Goal: Transaction & Acquisition: Purchase product/service

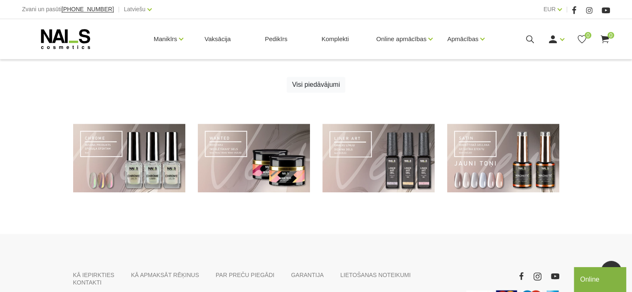
scroll to position [623, 0]
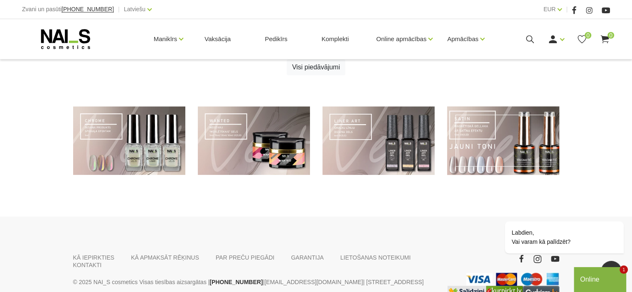
click at [470, 147] on link at bounding box center [503, 140] width 112 height 69
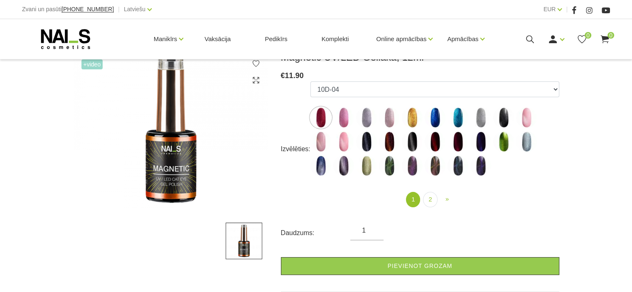
scroll to position [83, 0]
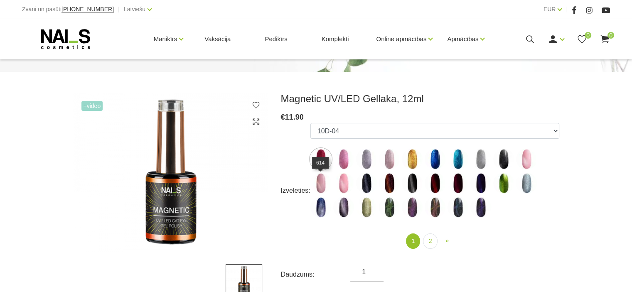
click at [320, 182] on img at bounding box center [320, 183] width 21 height 21
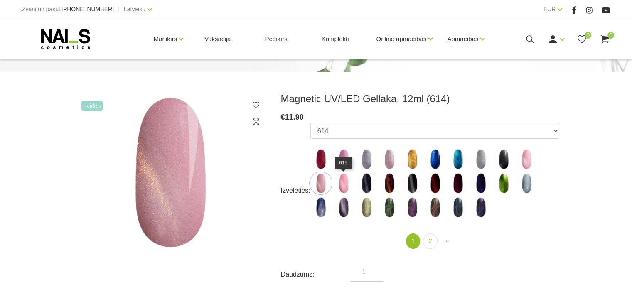
click at [341, 185] on img at bounding box center [343, 183] width 21 height 21
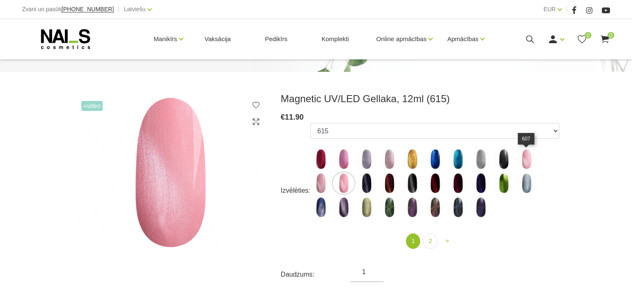
click at [524, 157] on img at bounding box center [526, 159] width 21 height 21
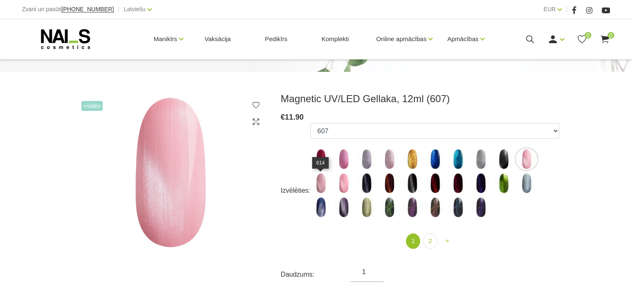
click at [320, 186] on img at bounding box center [320, 183] width 21 height 21
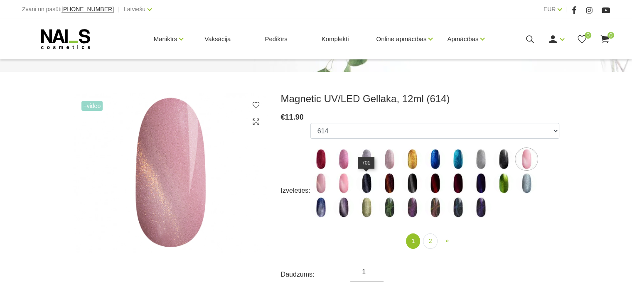
click at [365, 185] on img at bounding box center [366, 183] width 21 height 21
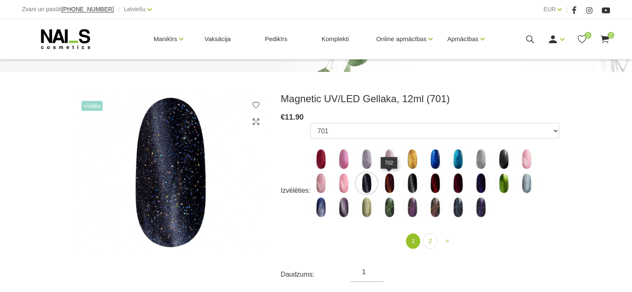
click at [388, 184] on img at bounding box center [389, 183] width 21 height 21
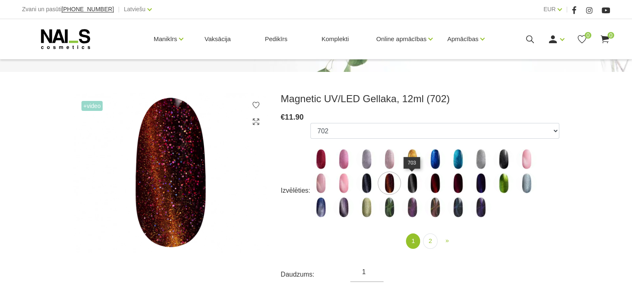
click at [411, 181] on img at bounding box center [412, 183] width 21 height 21
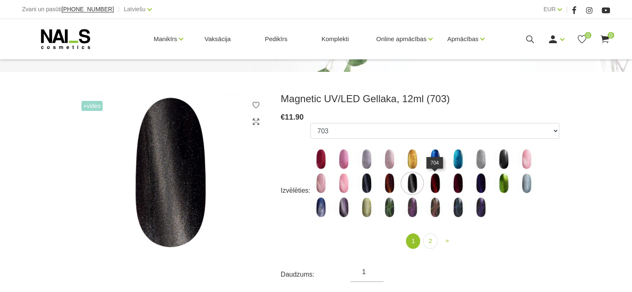
click at [433, 180] on img at bounding box center [434, 183] width 21 height 21
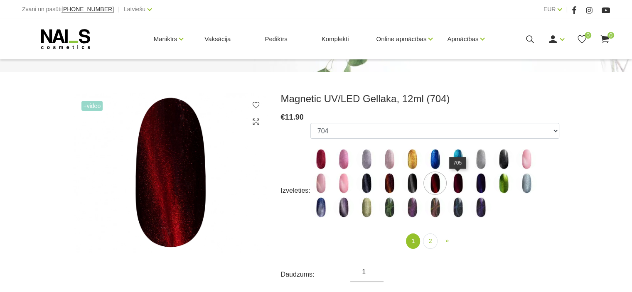
click at [455, 180] on img at bounding box center [457, 183] width 21 height 21
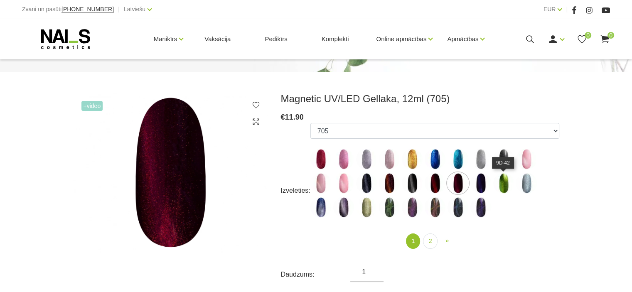
click at [500, 179] on img at bounding box center [503, 183] width 21 height 21
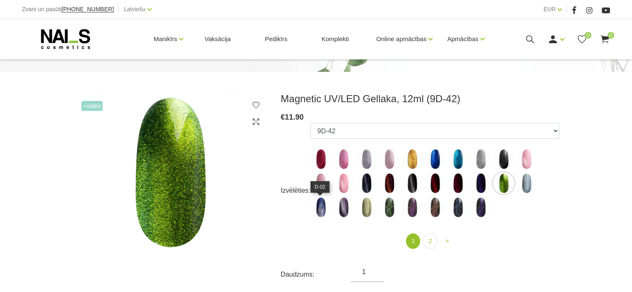
click at [321, 208] on img at bounding box center [320, 207] width 21 height 21
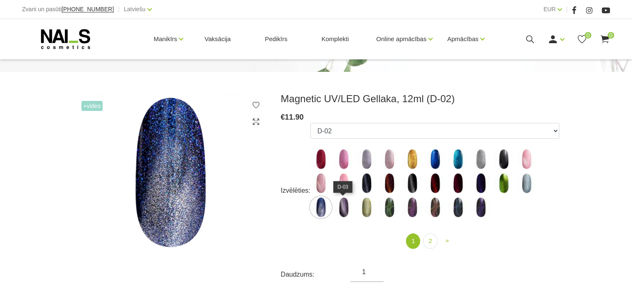
click at [344, 208] on img at bounding box center [343, 207] width 21 height 21
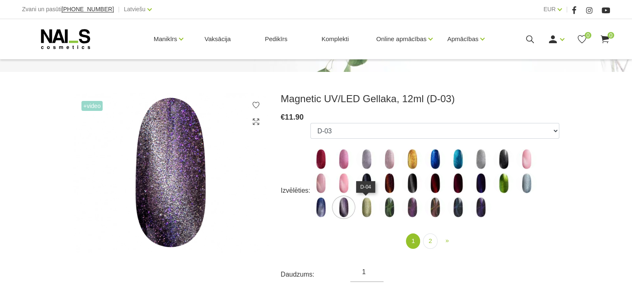
click at [367, 204] on img at bounding box center [366, 207] width 21 height 21
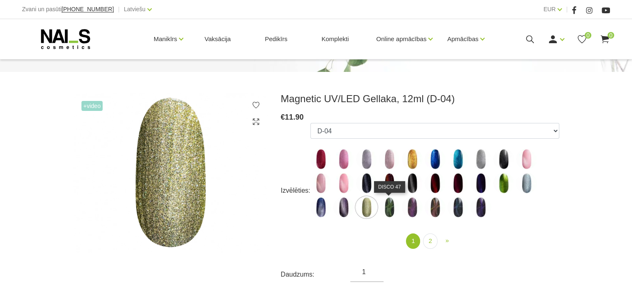
click at [385, 206] on img at bounding box center [389, 207] width 21 height 21
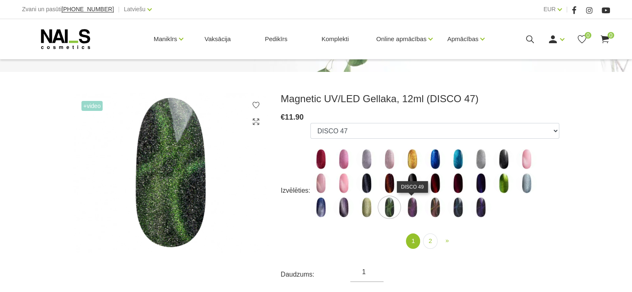
click at [410, 204] on img at bounding box center [412, 207] width 21 height 21
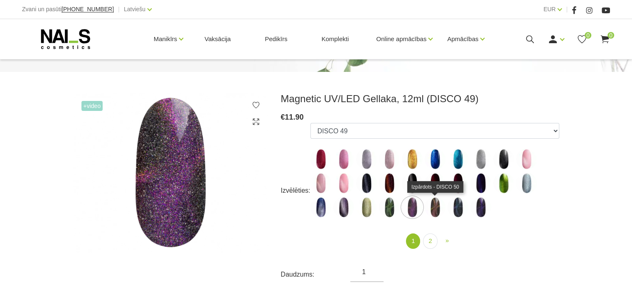
click at [436, 204] on img at bounding box center [434, 207] width 21 height 21
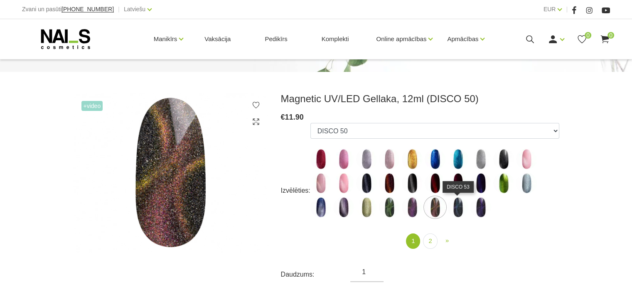
click at [457, 205] on img at bounding box center [457, 207] width 21 height 21
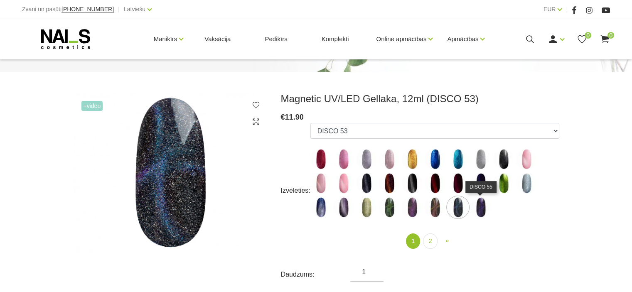
click at [477, 204] on img at bounding box center [480, 207] width 21 height 21
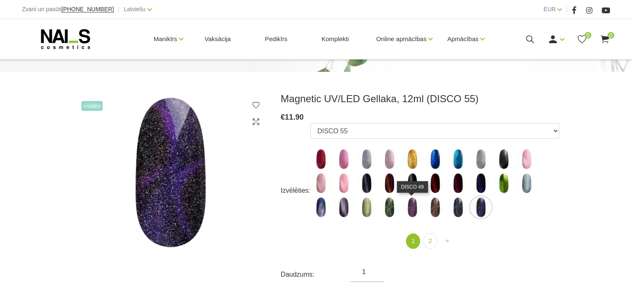
click at [413, 207] on img at bounding box center [412, 207] width 21 height 21
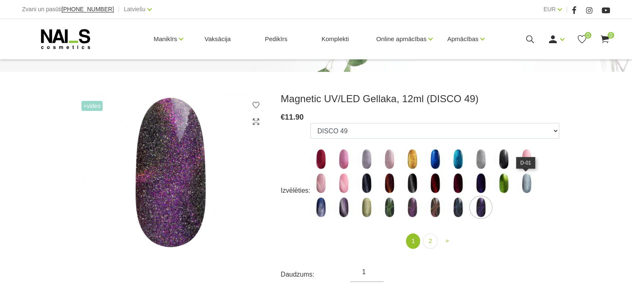
click at [527, 178] on img at bounding box center [526, 183] width 21 height 21
select select "4606"
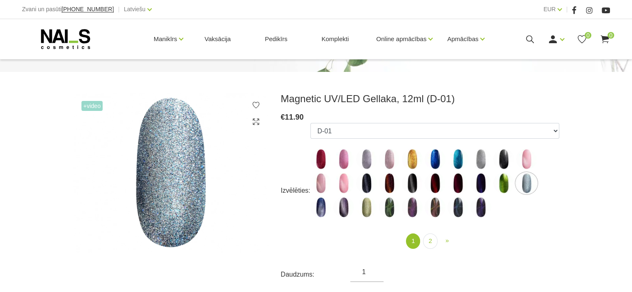
scroll to position [125, 0]
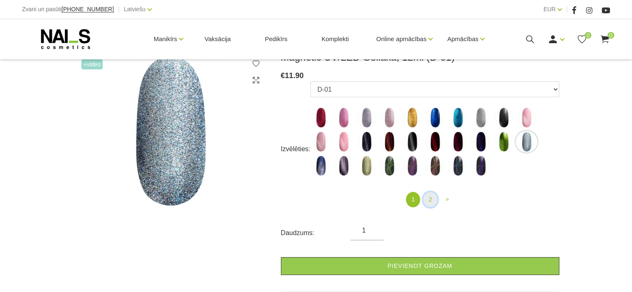
click at [430, 198] on link "2" at bounding box center [430, 199] width 14 height 15
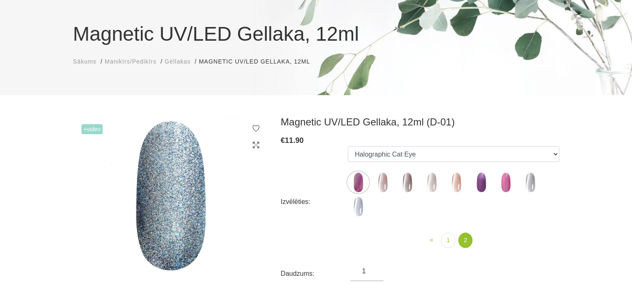
scroll to position [42, 0]
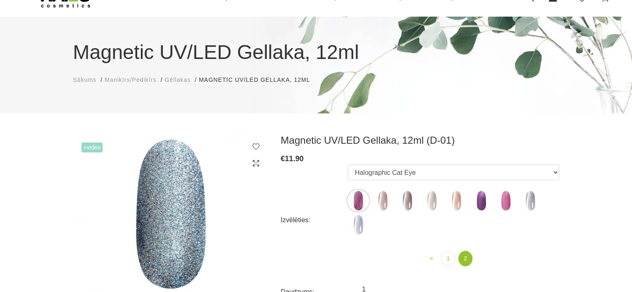
click at [357, 201] on img at bounding box center [358, 200] width 21 height 21
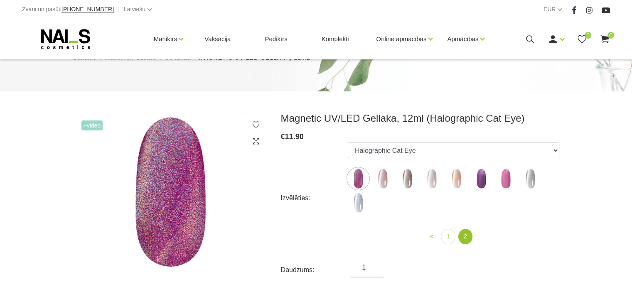
scroll to position [83, 0]
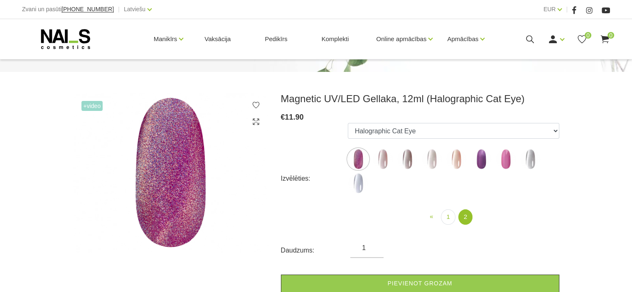
click at [382, 157] on img at bounding box center [382, 159] width 21 height 21
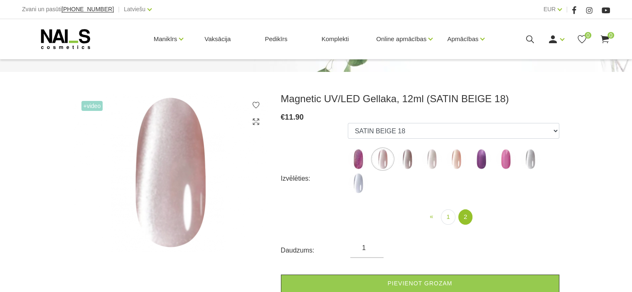
click at [411, 159] on img at bounding box center [407, 159] width 21 height 21
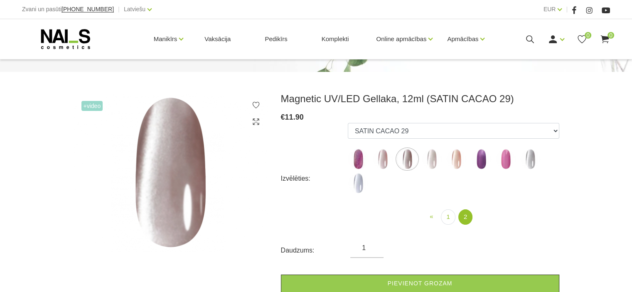
click at [432, 161] on img at bounding box center [431, 159] width 21 height 21
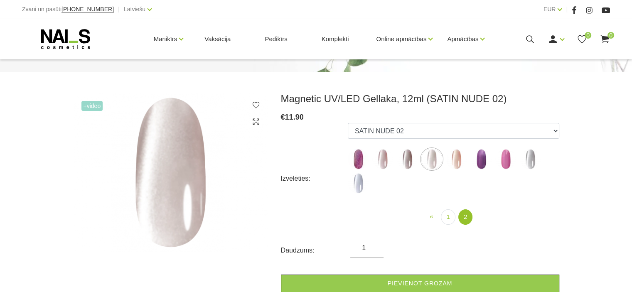
click at [453, 157] on img at bounding box center [456, 159] width 21 height 21
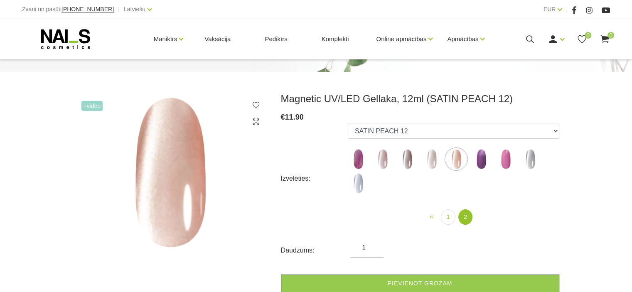
click at [477, 158] on img at bounding box center [481, 159] width 21 height 21
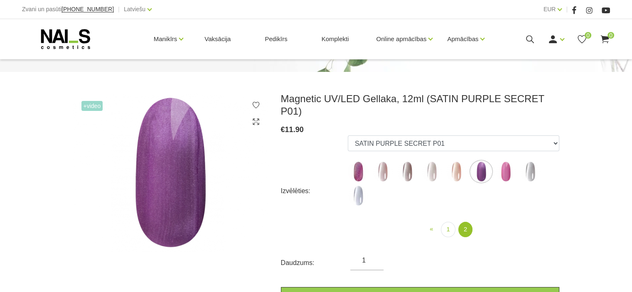
click at [505, 161] on img at bounding box center [505, 171] width 21 height 21
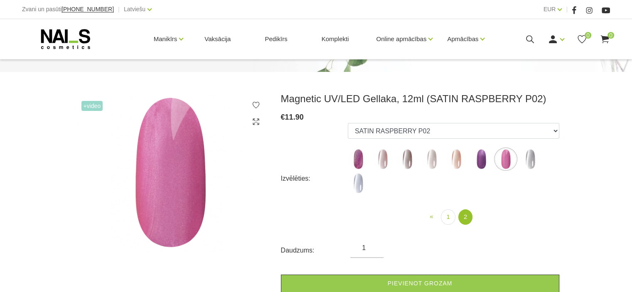
click at [529, 156] on img at bounding box center [530, 159] width 21 height 21
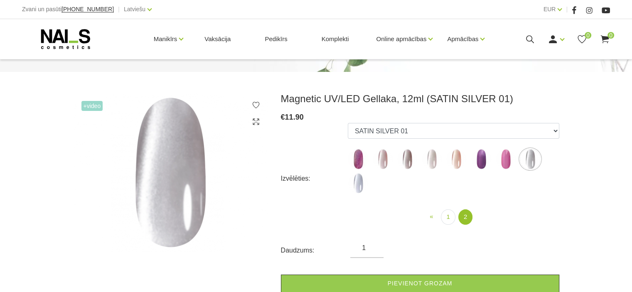
click at [359, 182] on img at bounding box center [358, 183] width 21 height 21
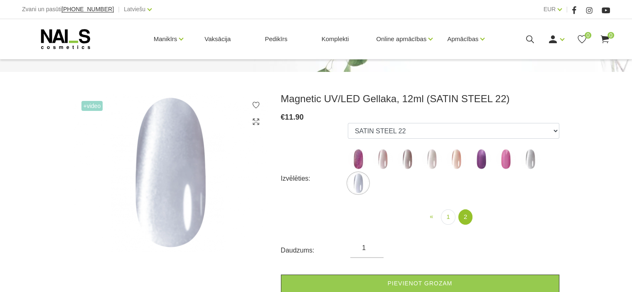
click at [382, 158] on img at bounding box center [382, 159] width 21 height 21
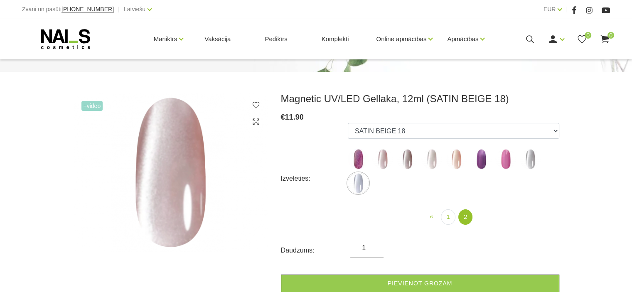
click at [405, 158] on img at bounding box center [407, 159] width 21 height 21
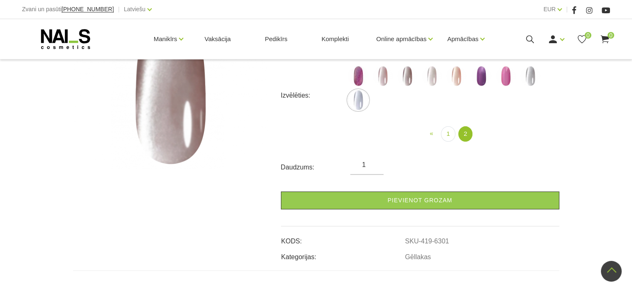
scroll to position [125, 0]
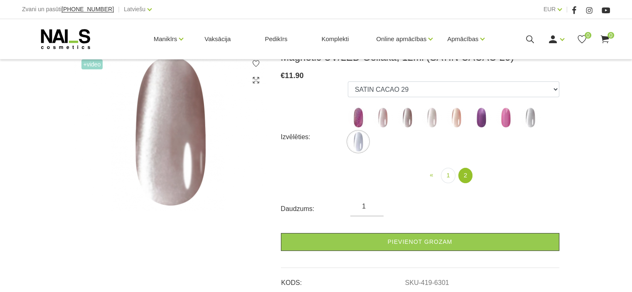
click at [457, 116] on img at bounding box center [456, 117] width 21 height 21
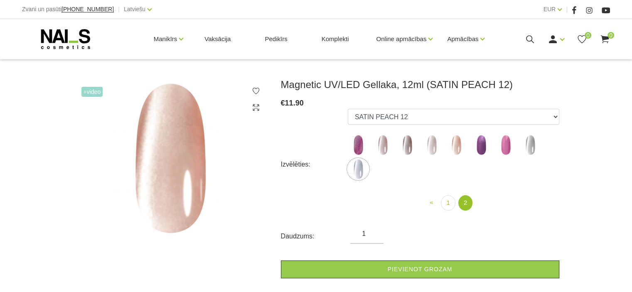
scroll to position [83, 0]
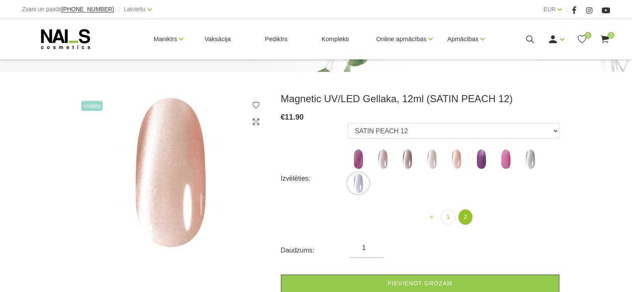
click at [380, 157] on img at bounding box center [382, 159] width 21 height 21
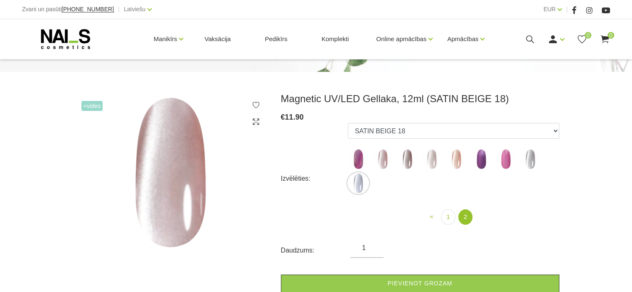
click at [380, 157] on img at bounding box center [382, 159] width 21 height 21
click at [383, 159] on img at bounding box center [382, 159] width 21 height 21
click at [356, 158] on img at bounding box center [358, 159] width 21 height 21
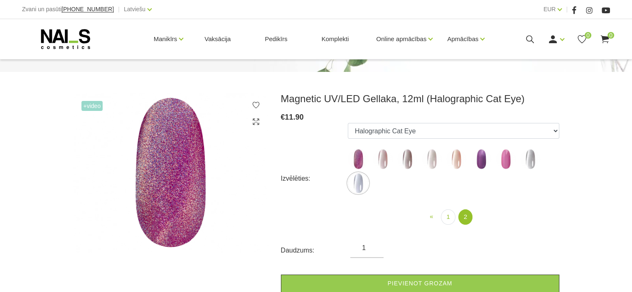
click at [383, 157] on img at bounding box center [382, 159] width 21 height 21
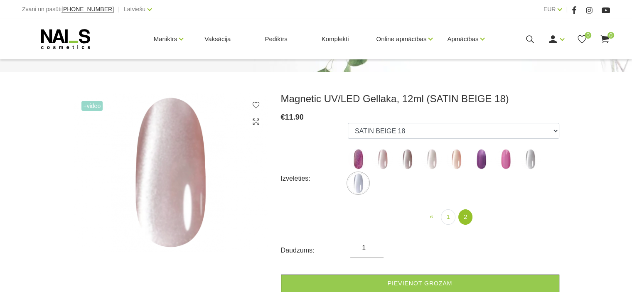
click at [405, 157] on img at bounding box center [407, 159] width 21 height 21
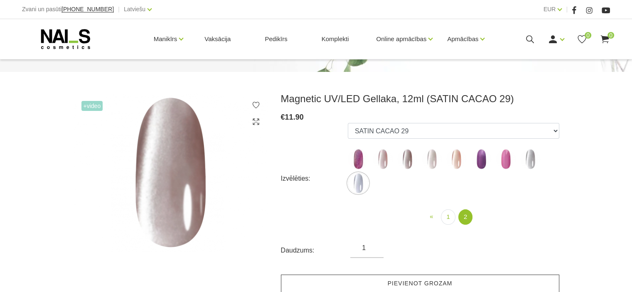
click at [382, 285] on link "Pievienot grozam" at bounding box center [420, 284] width 278 height 18
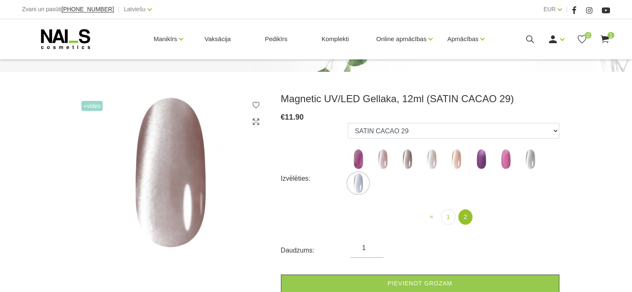
click at [430, 158] on img at bounding box center [431, 159] width 21 height 21
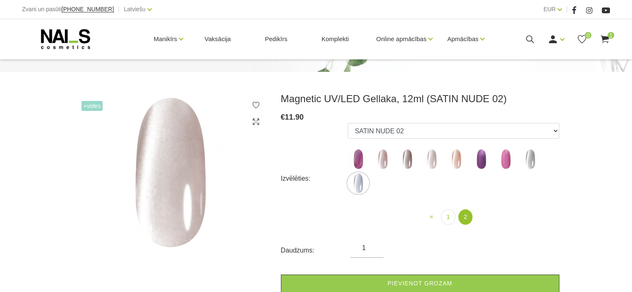
click at [457, 156] on img at bounding box center [456, 159] width 21 height 21
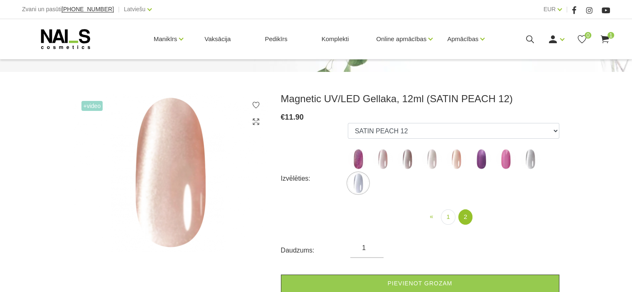
click at [480, 157] on img at bounding box center [481, 159] width 21 height 21
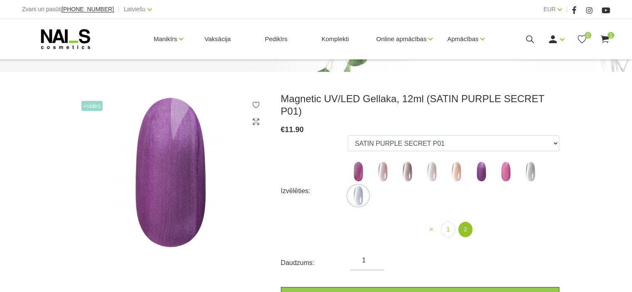
click at [506, 161] on img at bounding box center [505, 171] width 21 height 21
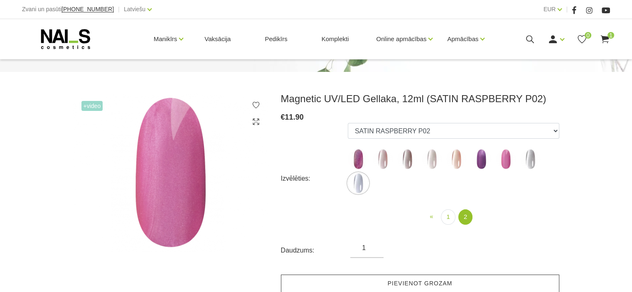
click at [394, 278] on link "Pievienot grozam" at bounding box center [420, 284] width 278 height 18
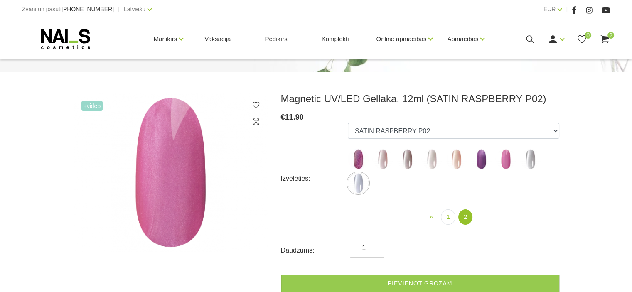
click at [525, 157] on img at bounding box center [530, 159] width 21 height 21
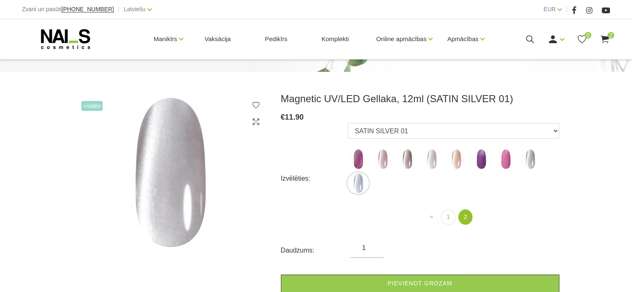
click at [358, 186] on img at bounding box center [358, 183] width 21 height 21
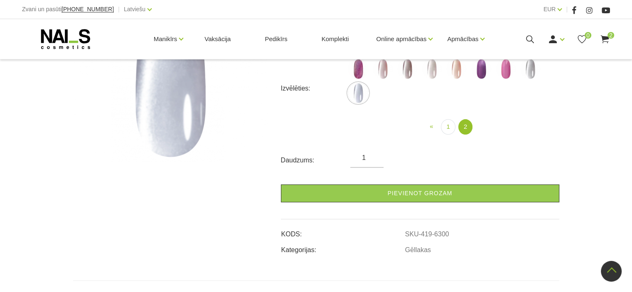
scroll to position [166, 0]
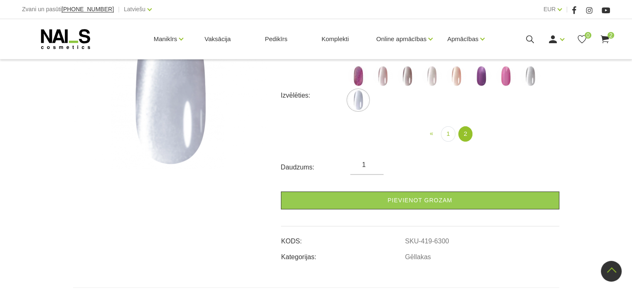
click at [380, 79] on img at bounding box center [382, 76] width 21 height 21
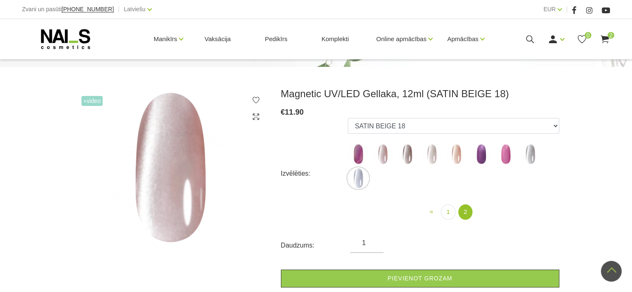
scroll to position [83, 0]
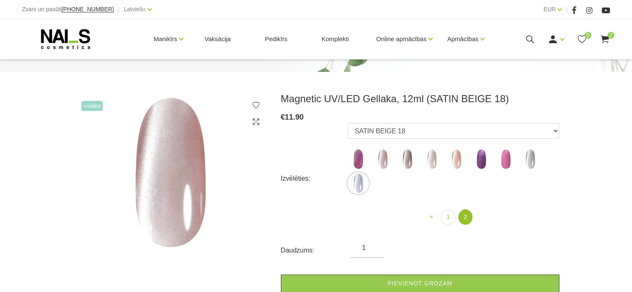
click at [407, 160] on img at bounding box center [407, 159] width 21 height 21
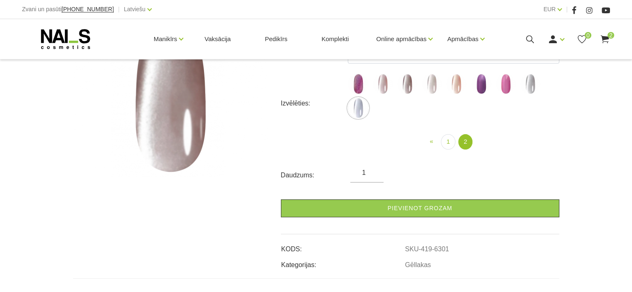
scroll to position [166, 0]
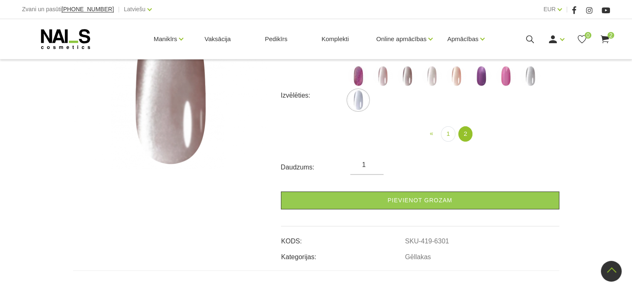
click at [429, 80] on img at bounding box center [431, 76] width 21 height 21
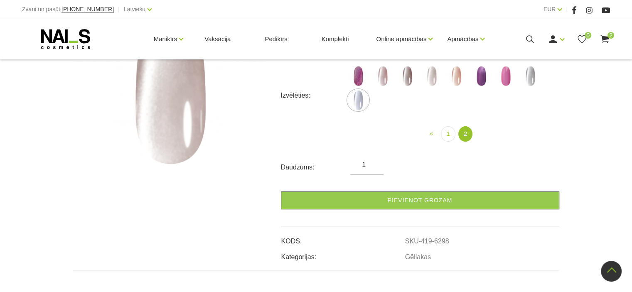
click at [456, 80] on img at bounding box center [456, 76] width 21 height 21
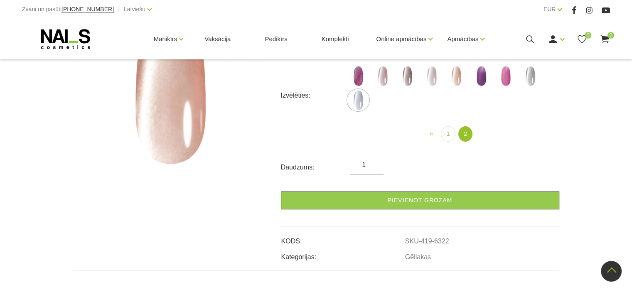
click at [480, 79] on img at bounding box center [481, 76] width 21 height 21
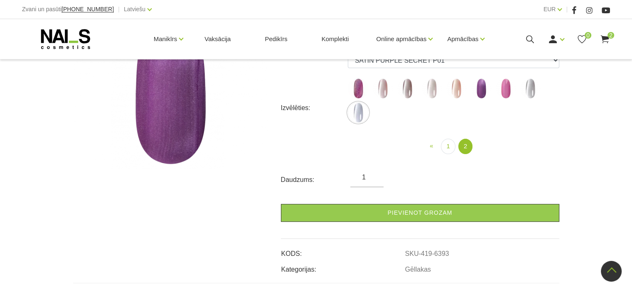
click at [356, 104] on img at bounding box center [358, 112] width 21 height 21
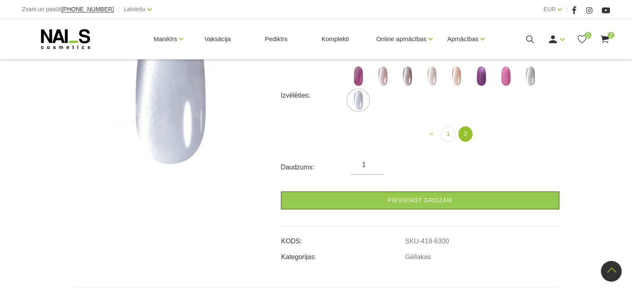
click at [529, 74] on img at bounding box center [530, 76] width 21 height 21
select select "6297"
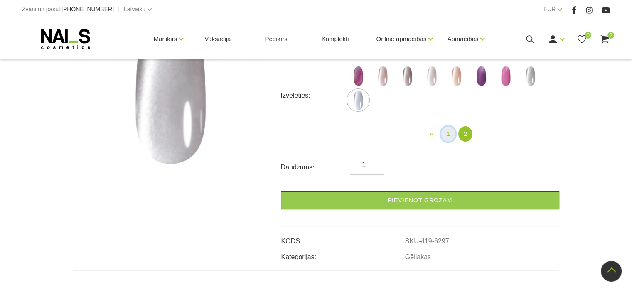
click at [449, 132] on link "1" at bounding box center [448, 133] width 14 height 15
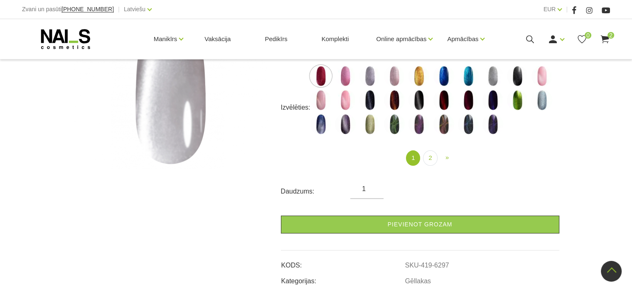
click at [320, 103] on img at bounding box center [320, 100] width 21 height 21
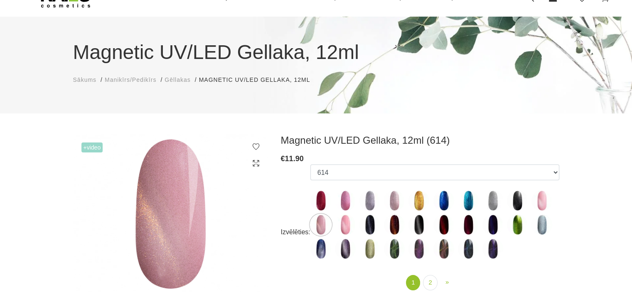
scroll to position [83, 0]
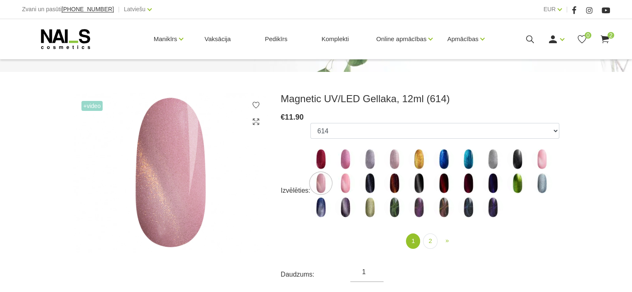
click at [342, 184] on img at bounding box center [345, 183] width 21 height 21
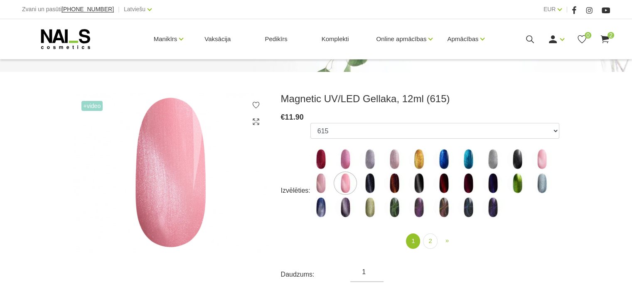
click at [321, 177] on img at bounding box center [320, 183] width 21 height 21
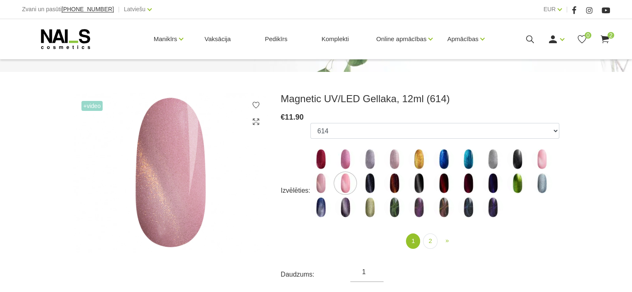
click at [541, 157] on img at bounding box center [541, 159] width 21 height 21
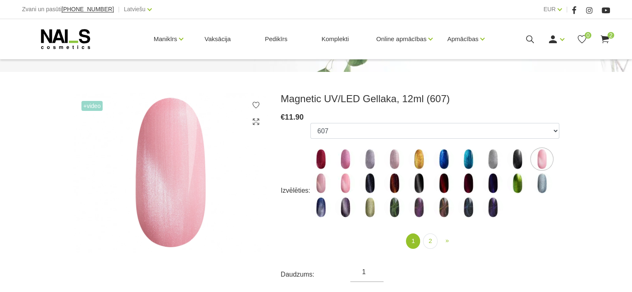
click at [317, 185] on img at bounding box center [320, 183] width 21 height 21
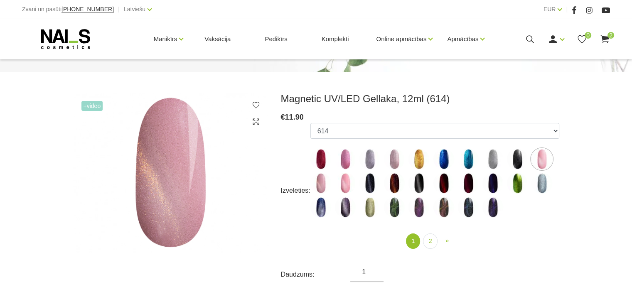
click at [418, 158] on img at bounding box center [418, 159] width 21 height 21
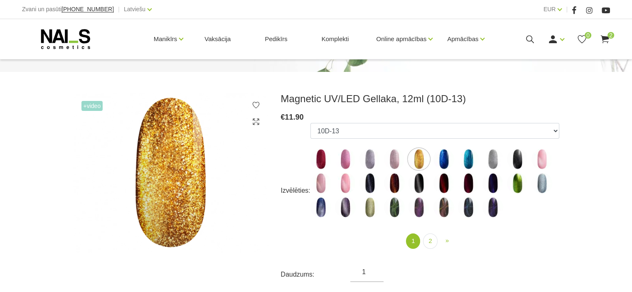
click at [466, 208] on img at bounding box center [468, 207] width 21 height 21
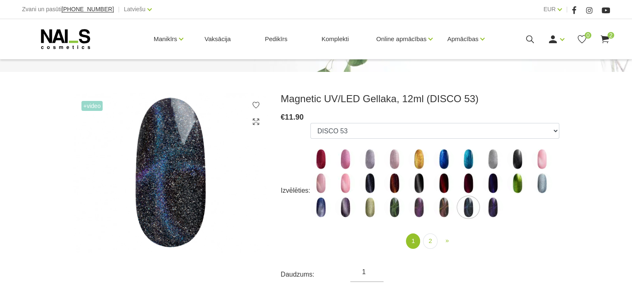
click at [491, 207] on img at bounding box center [492, 207] width 21 height 21
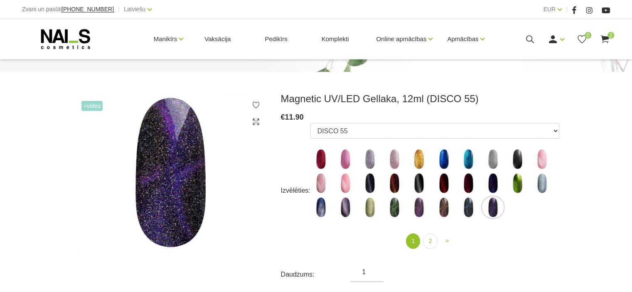
click at [421, 205] on img at bounding box center [418, 207] width 21 height 21
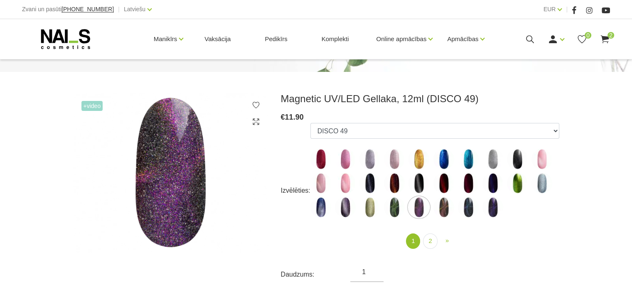
click at [323, 182] on img at bounding box center [320, 183] width 21 height 21
select select "4637"
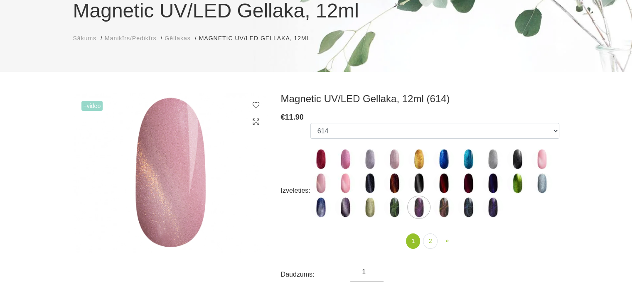
scroll to position [0, 0]
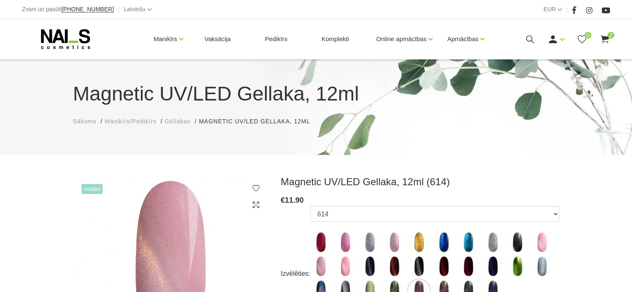
scroll to position [125, 0]
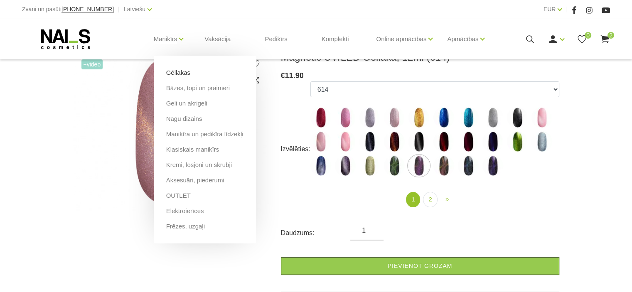
click at [175, 73] on link "Gēllakas" at bounding box center [178, 72] width 24 height 9
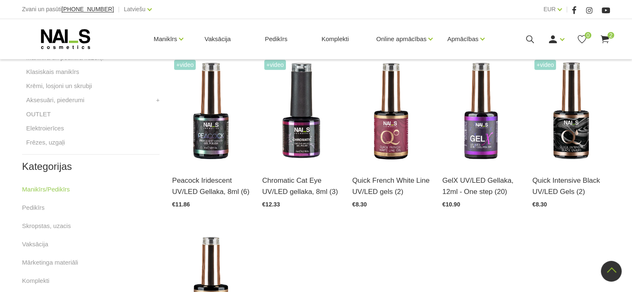
scroll to position [332, 0]
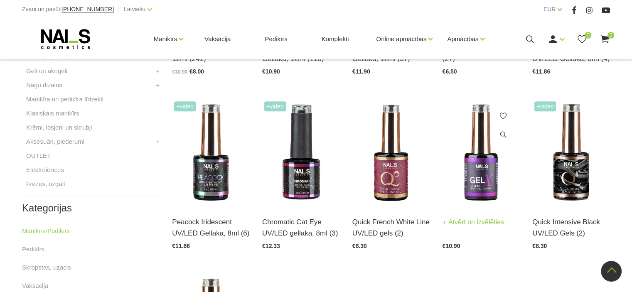
click at [482, 190] on img at bounding box center [481, 152] width 78 height 107
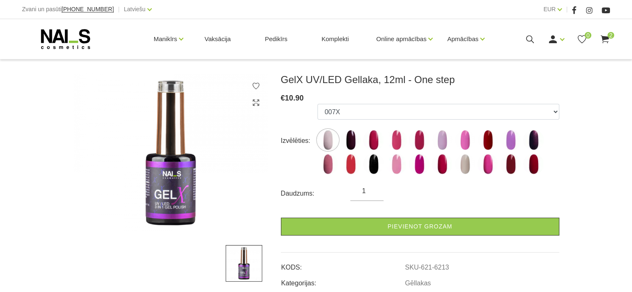
scroll to position [83, 0]
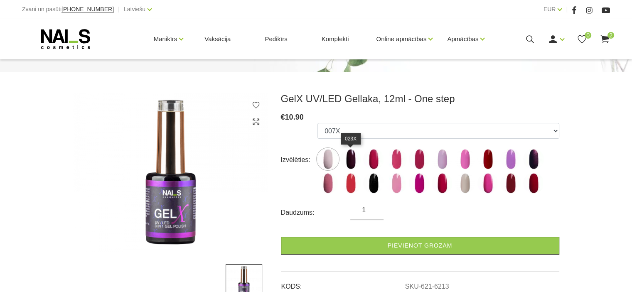
click at [353, 159] on img at bounding box center [350, 159] width 21 height 21
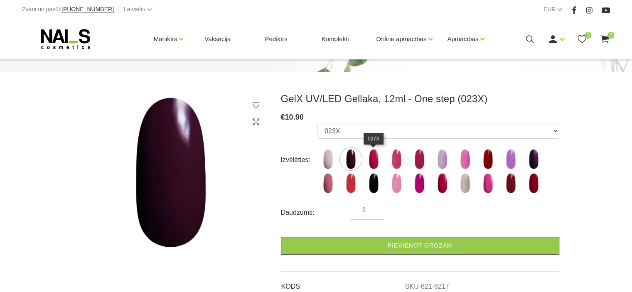
click at [373, 157] on img at bounding box center [373, 159] width 21 height 21
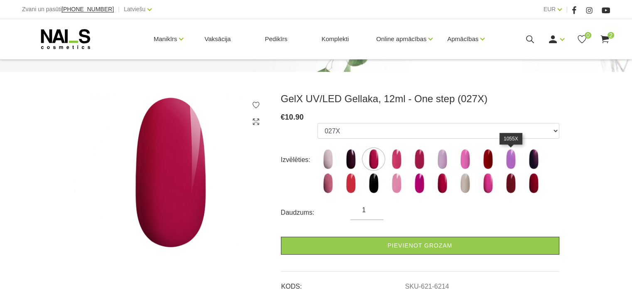
click at [510, 157] on img at bounding box center [510, 159] width 21 height 21
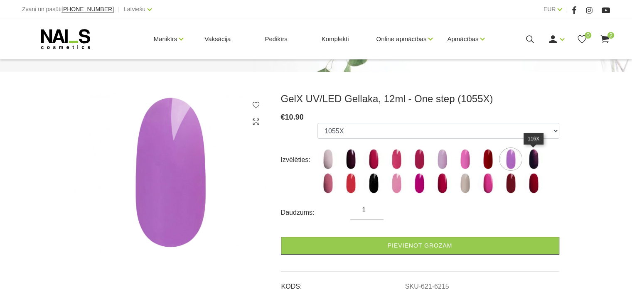
click at [534, 155] on img at bounding box center [533, 159] width 21 height 21
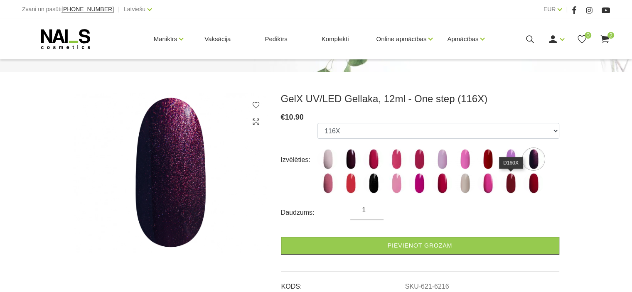
click at [510, 189] on img at bounding box center [510, 183] width 21 height 21
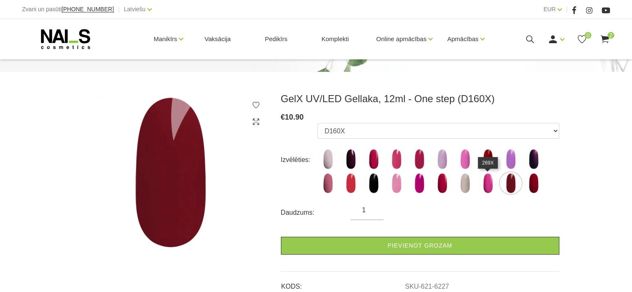
click at [488, 185] on img at bounding box center [487, 183] width 21 height 21
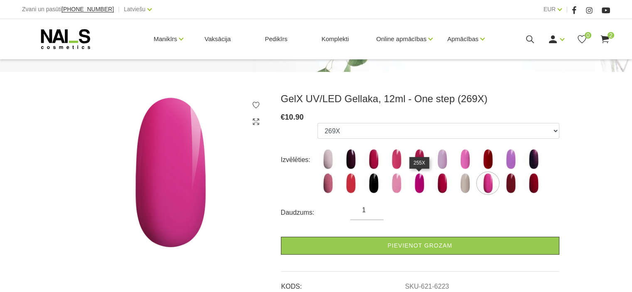
click at [420, 184] on img at bounding box center [419, 183] width 21 height 21
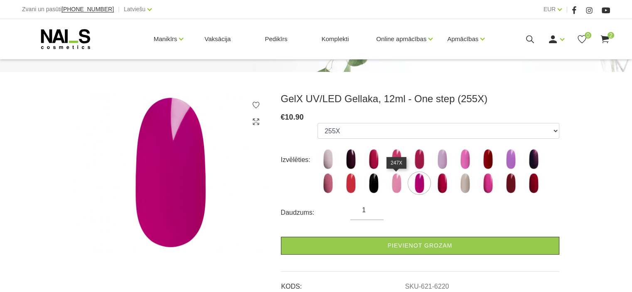
click at [397, 185] on img at bounding box center [396, 183] width 21 height 21
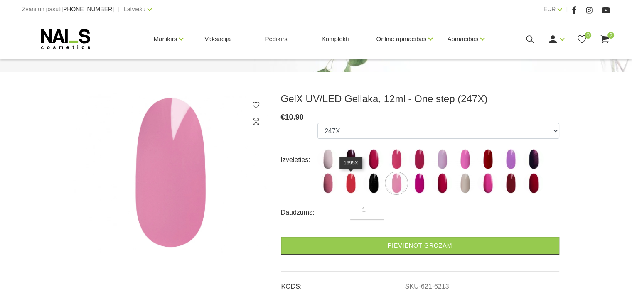
click at [353, 183] on img at bounding box center [350, 183] width 21 height 21
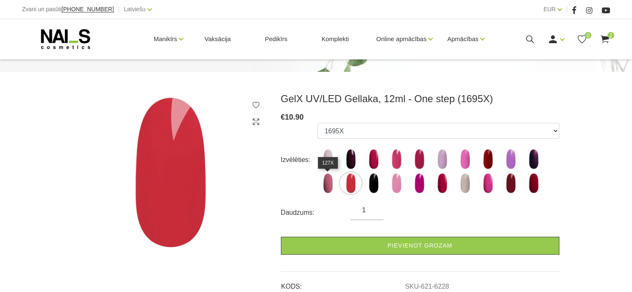
click at [327, 186] on img at bounding box center [327, 183] width 21 height 21
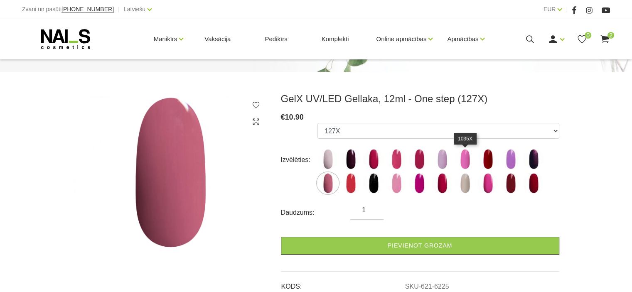
click at [464, 160] on img at bounding box center [464, 159] width 21 height 21
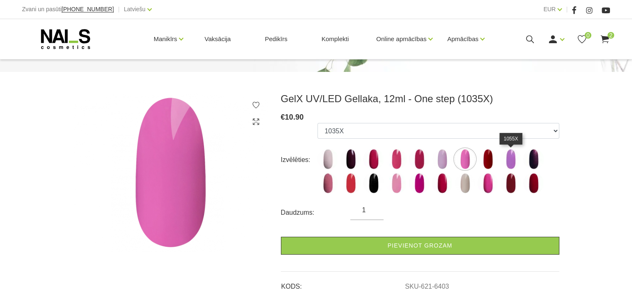
click at [512, 152] on img at bounding box center [510, 159] width 21 height 21
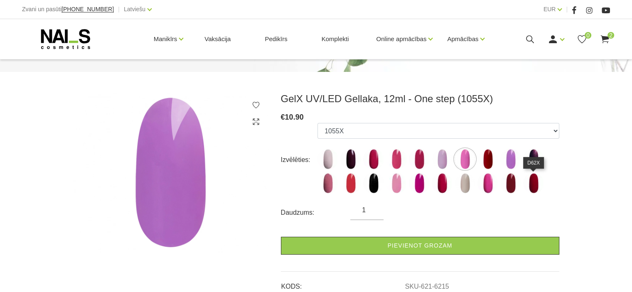
click at [532, 182] on img at bounding box center [533, 183] width 21 height 21
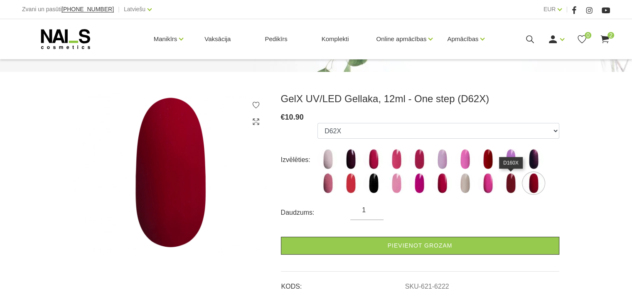
click at [512, 182] on img at bounding box center [510, 183] width 21 height 21
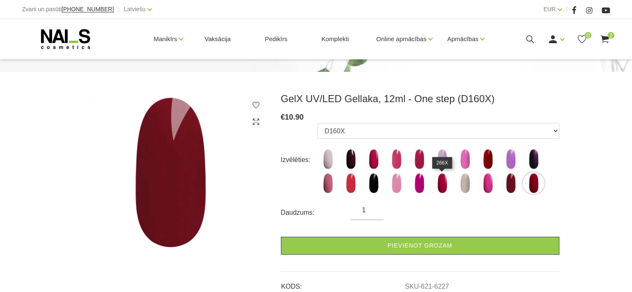
click at [442, 181] on img at bounding box center [442, 183] width 21 height 21
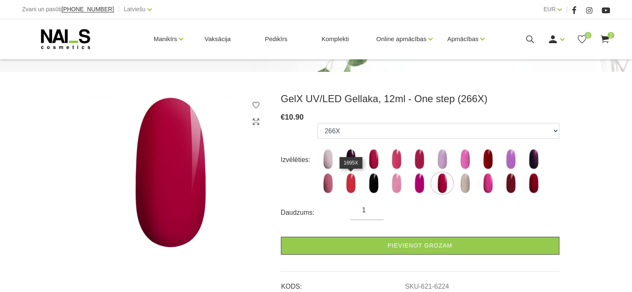
click at [348, 184] on img at bounding box center [350, 183] width 21 height 21
select select "6228"
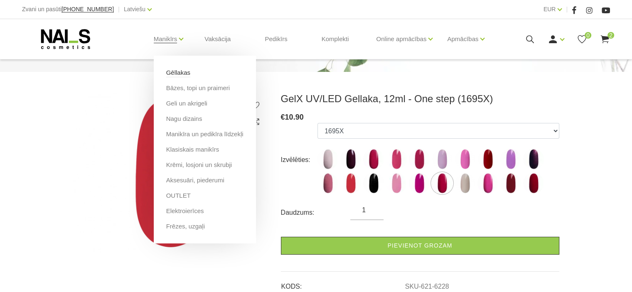
click at [171, 72] on link "Gēllakas" at bounding box center [178, 72] width 24 height 9
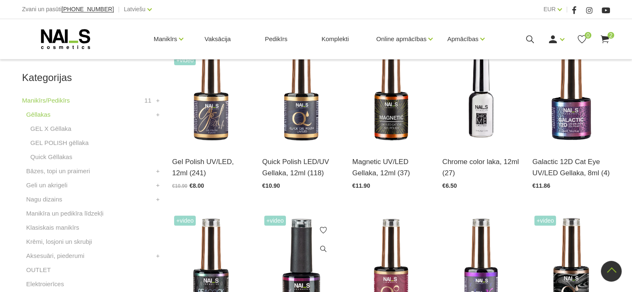
scroll to position [208, 0]
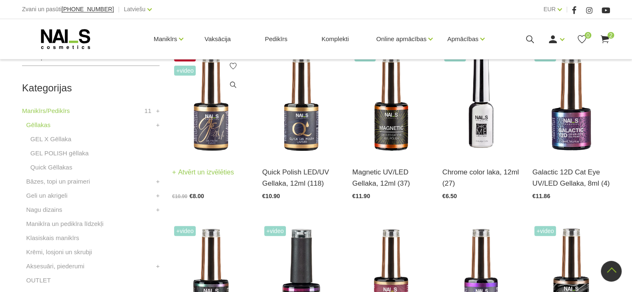
click at [212, 140] on img at bounding box center [211, 102] width 78 height 107
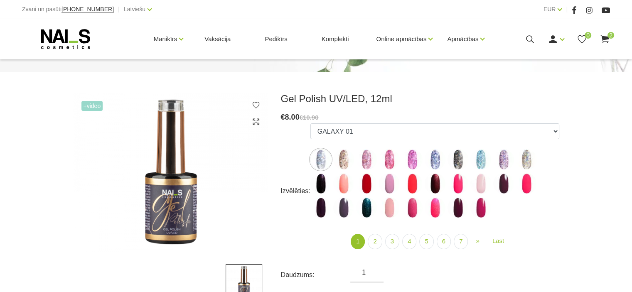
scroll to position [83, 0]
click at [377, 236] on link "2" at bounding box center [375, 241] width 14 height 15
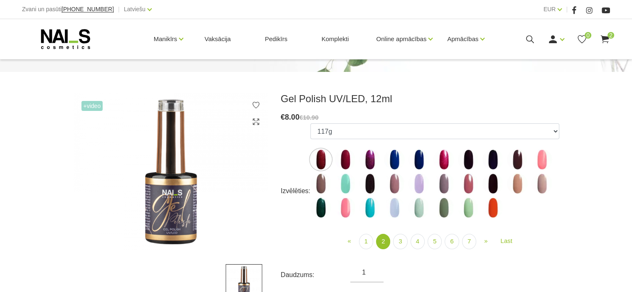
click at [322, 182] on img at bounding box center [320, 183] width 21 height 21
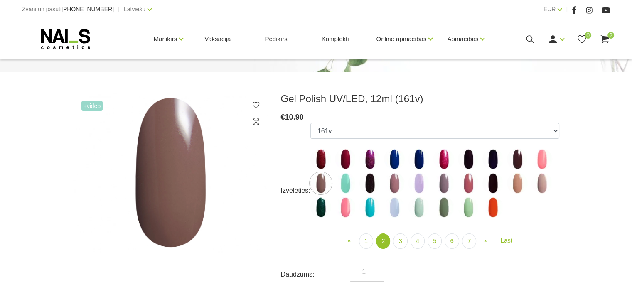
click at [392, 183] on img at bounding box center [394, 183] width 21 height 21
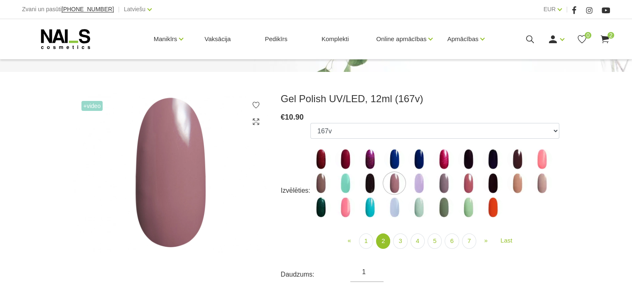
click at [443, 181] on img at bounding box center [443, 183] width 21 height 21
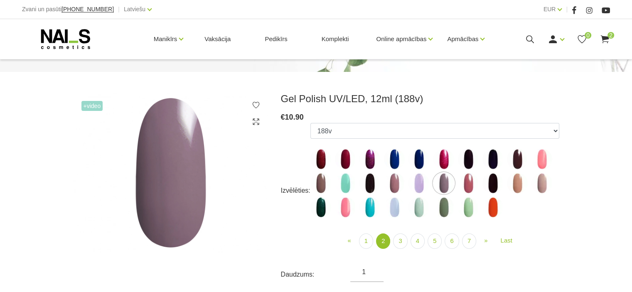
click at [439, 206] on img at bounding box center [443, 207] width 21 height 21
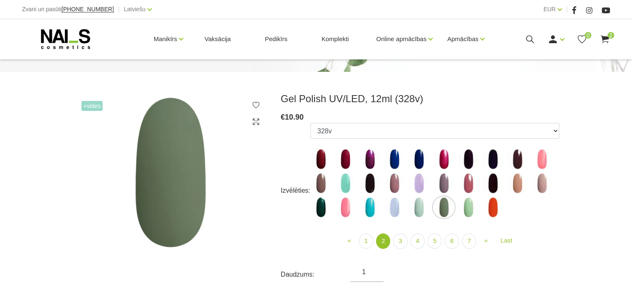
click at [538, 180] on img at bounding box center [541, 183] width 21 height 21
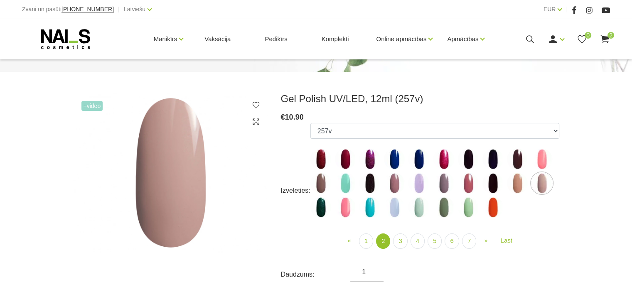
click at [323, 182] on img at bounding box center [320, 183] width 21 height 21
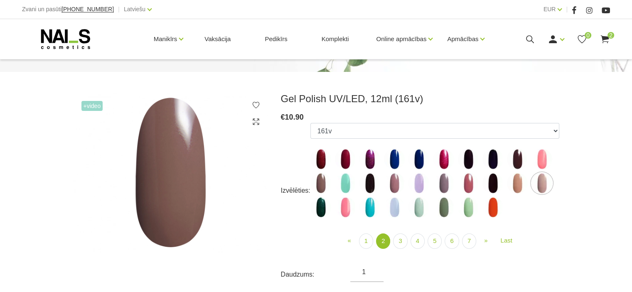
click at [517, 156] on img at bounding box center [517, 159] width 21 height 21
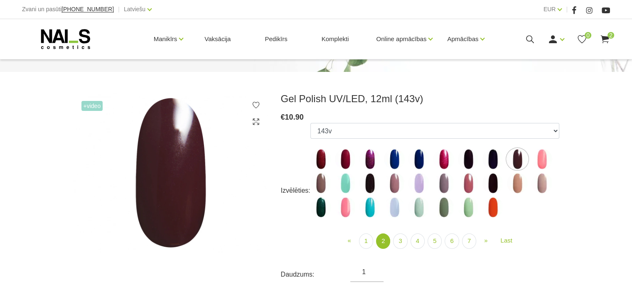
click at [493, 159] on img at bounding box center [492, 159] width 21 height 21
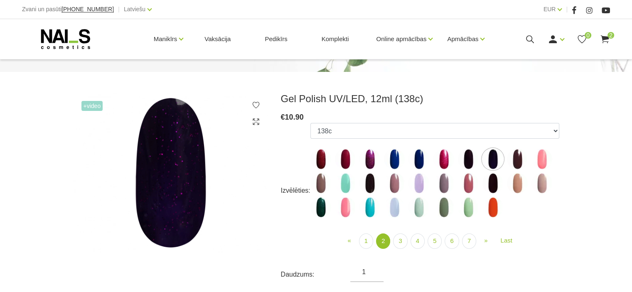
click at [469, 157] on img at bounding box center [468, 159] width 21 height 21
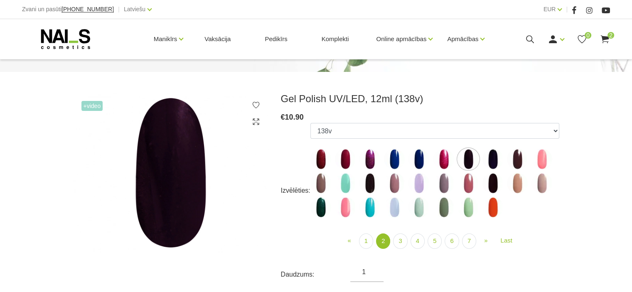
click at [318, 182] on img at bounding box center [320, 183] width 21 height 21
select select "4046"
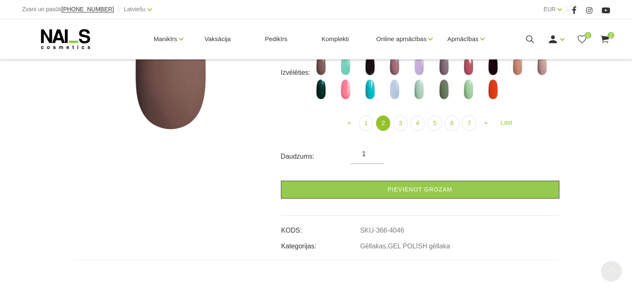
scroll to position [208, 0]
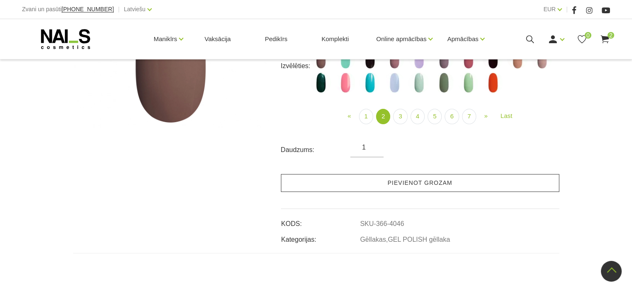
click at [360, 182] on link "Pievienot grozam" at bounding box center [420, 183] width 278 height 18
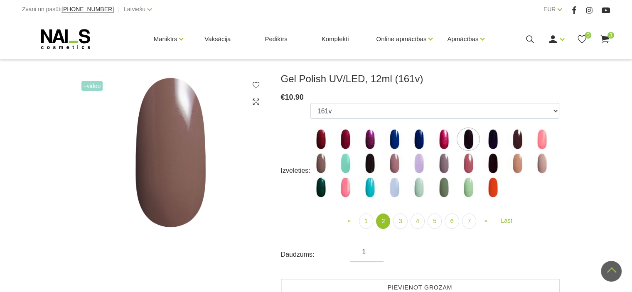
scroll to position [83, 0]
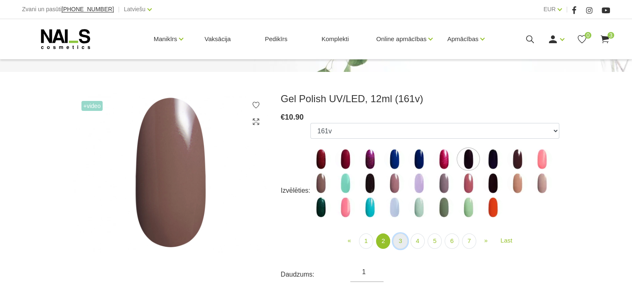
click at [400, 239] on link "3" at bounding box center [400, 240] width 14 height 15
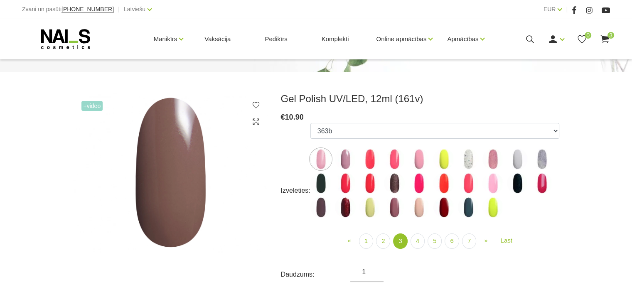
click at [391, 179] on img at bounding box center [394, 183] width 21 height 21
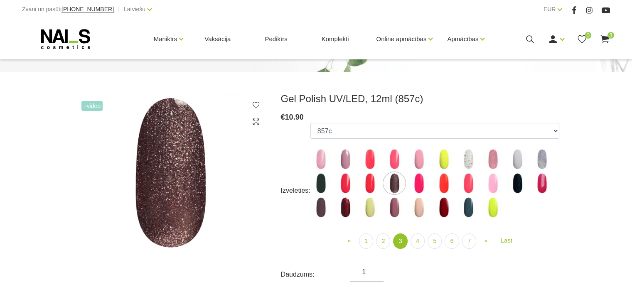
click at [317, 207] on img at bounding box center [320, 207] width 21 height 21
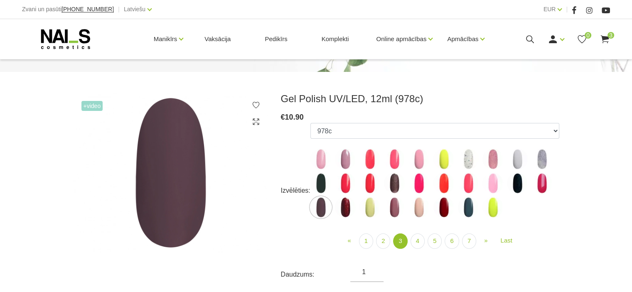
click at [346, 206] on img at bounding box center [345, 207] width 21 height 21
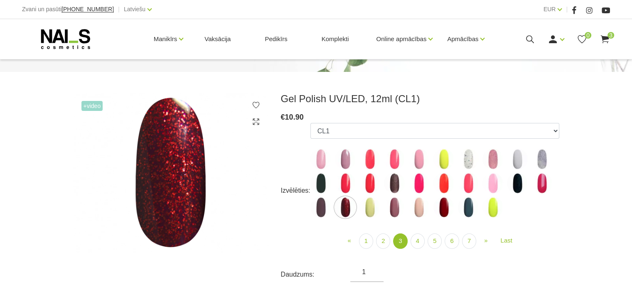
click at [395, 202] on img at bounding box center [394, 207] width 21 height 21
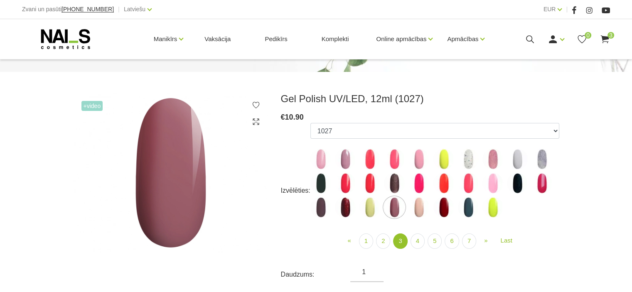
click at [419, 203] on img at bounding box center [418, 207] width 21 height 21
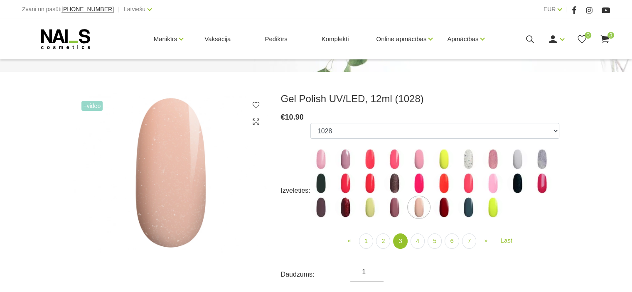
click at [437, 202] on img at bounding box center [443, 207] width 21 height 21
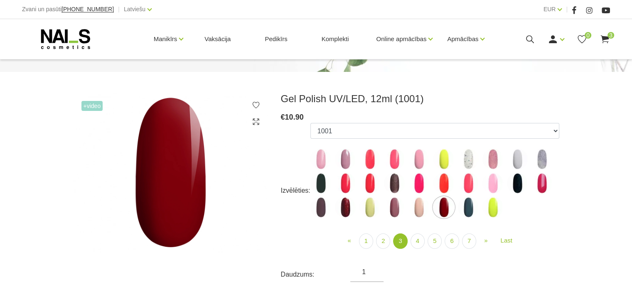
click at [466, 206] on img at bounding box center [468, 207] width 21 height 21
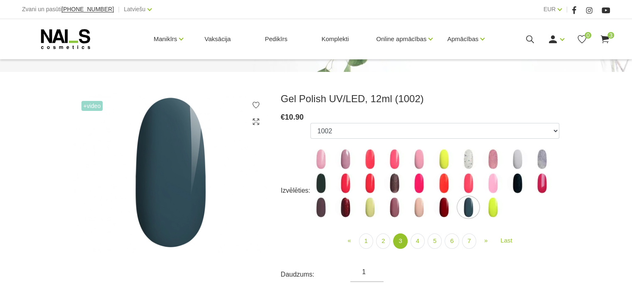
click at [489, 205] on img at bounding box center [492, 207] width 21 height 21
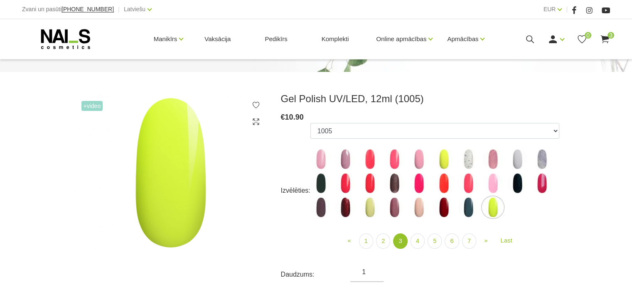
click at [442, 159] on img at bounding box center [443, 159] width 21 height 21
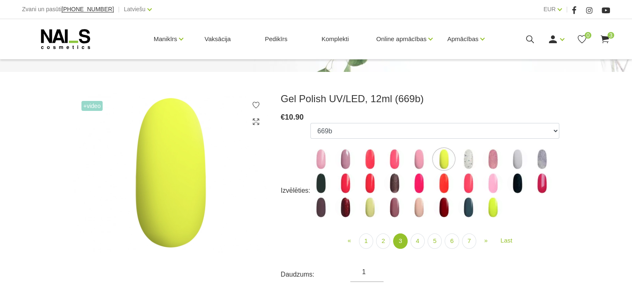
click at [491, 203] on img at bounding box center [492, 207] width 21 height 21
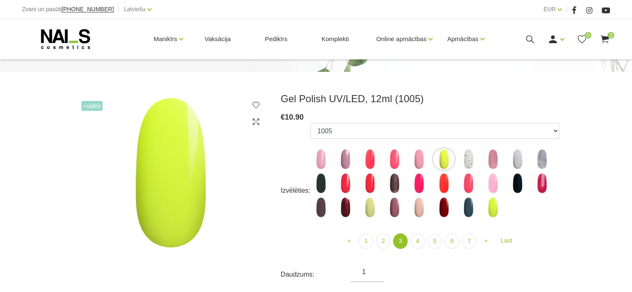
click at [540, 179] on img at bounding box center [541, 183] width 21 height 21
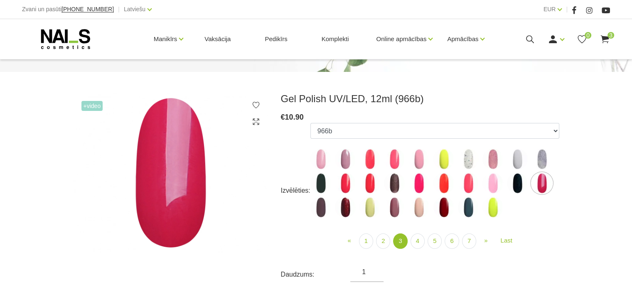
click at [394, 206] on img at bounding box center [394, 207] width 21 height 21
select select "4171"
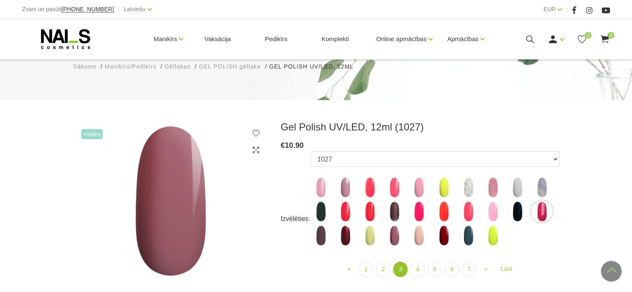
scroll to position [42, 0]
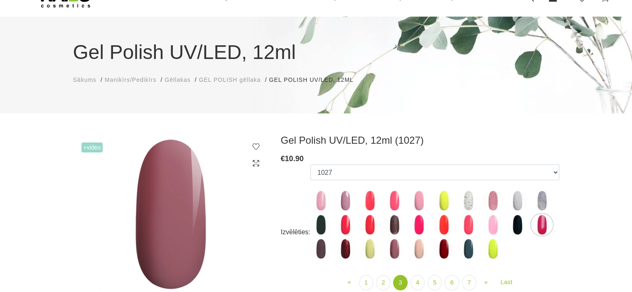
click at [95, 150] on span "+Video" at bounding box center [92, 147] width 22 height 10
click at [90, 148] on span "+Video" at bounding box center [92, 147] width 22 height 10
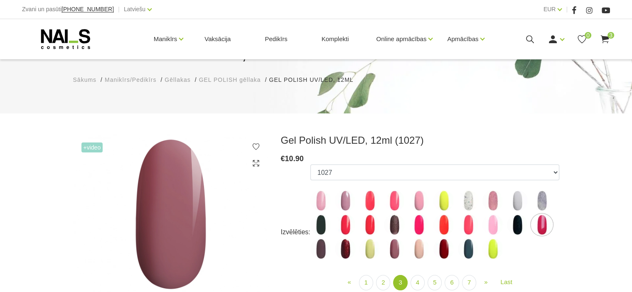
scroll to position [166, 0]
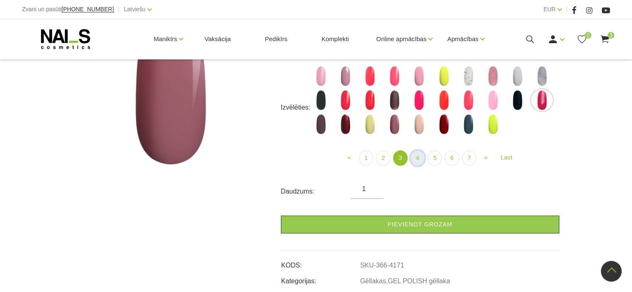
click at [416, 156] on link "4" at bounding box center [417, 157] width 14 height 15
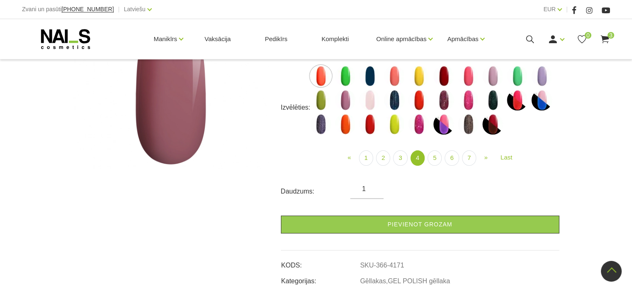
scroll to position [125, 0]
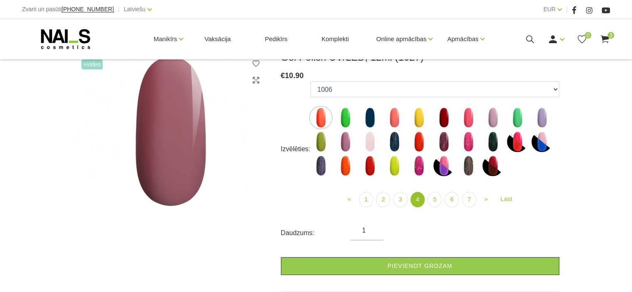
click at [324, 118] on img at bounding box center [320, 117] width 21 height 21
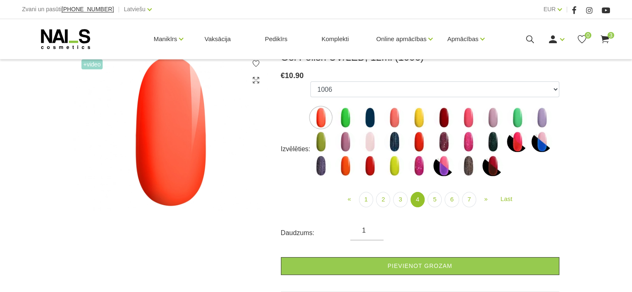
click at [444, 116] on img at bounding box center [443, 117] width 21 height 21
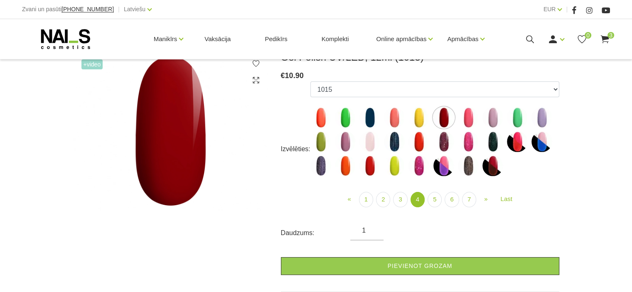
scroll to position [83, 0]
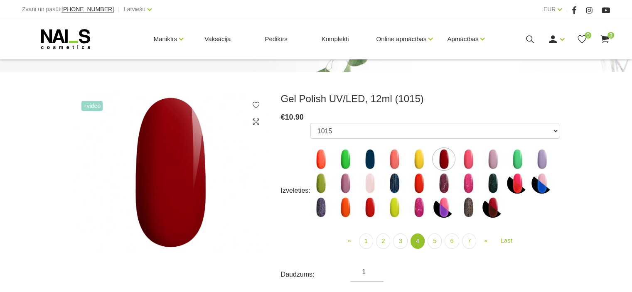
click at [444, 186] on img at bounding box center [443, 183] width 21 height 21
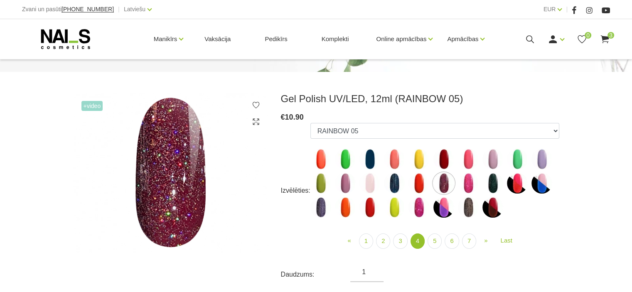
click at [367, 208] on img at bounding box center [369, 207] width 21 height 21
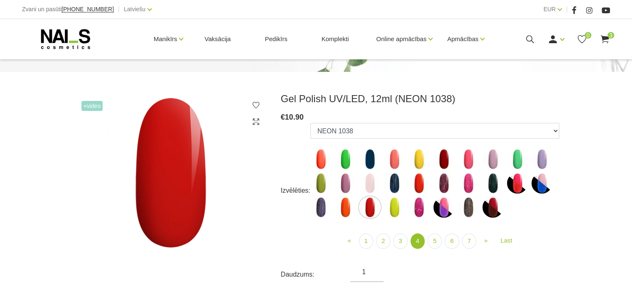
click at [346, 207] on img at bounding box center [345, 207] width 21 height 21
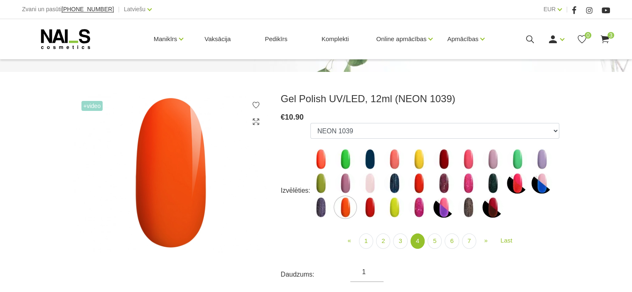
click at [321, 159] on img at bounding box center [320, 159] width 21 height 21
select select "4187"
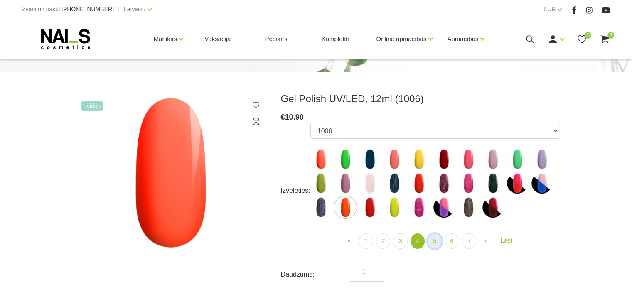
click at [434, 236] on link "5" at bounding box center [434, 240] width 14 height 15
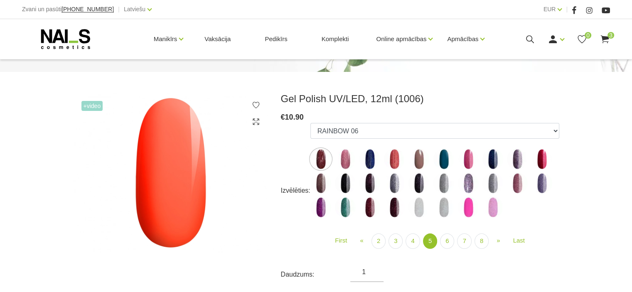
click at [343, 155] on img at bounding box center [345, 159] width 21 height 21
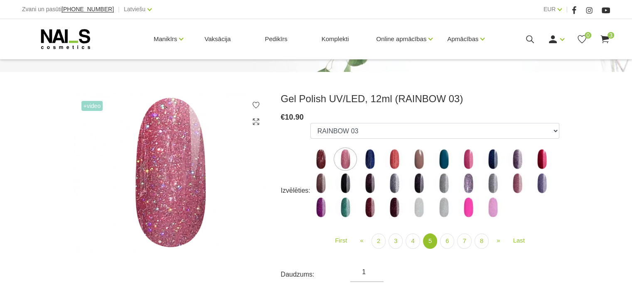
click at [392, 159] on img at bounding box center [394, 159] width 21 height 21
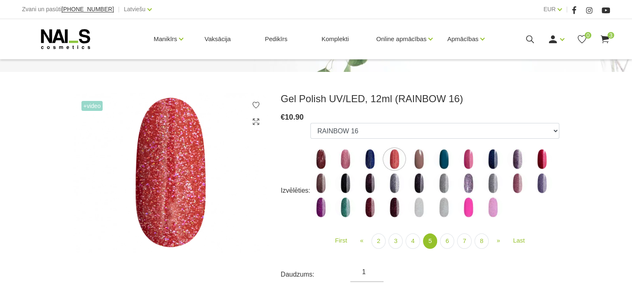
click at [366, 159] on img at bounding box center [369, 159] width 21 height 21
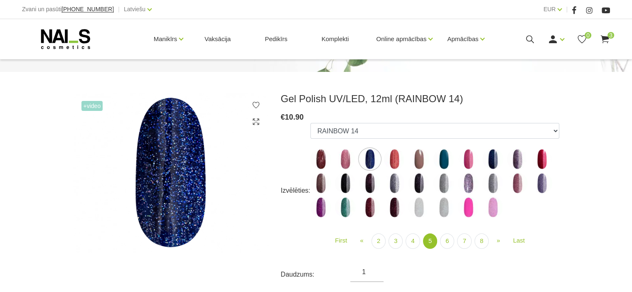
click at [469, 156] on img at bounding box center [468, 159] width 21 height 21
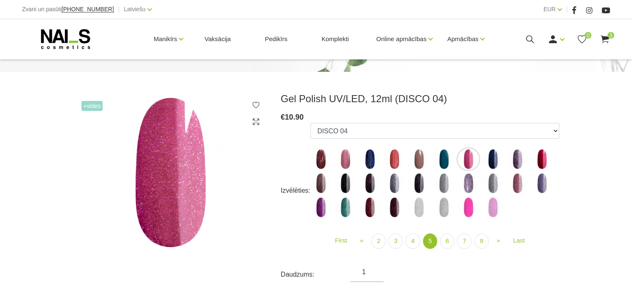
click at [469, 182] on img at bounding box center [468, 183] width 21 height 21
select select "5044"
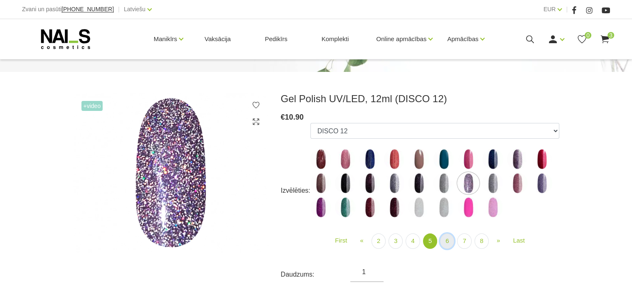
click at [445, 238] on link "6" at bounding box center [447, 240] width 14 height 15
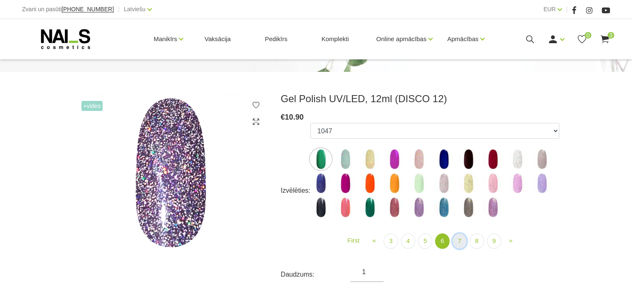
click at [457, 237] on link "7" at bounding box center [459, 240] width 14 height 15
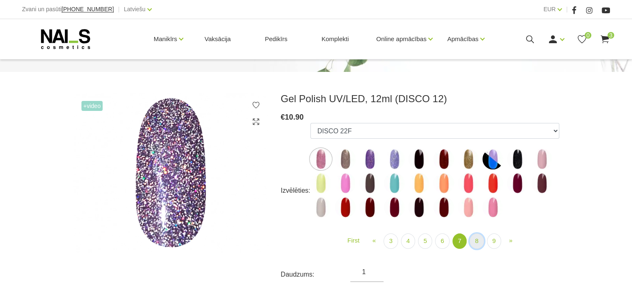
click at [474, 240] on link "8" at bounding box center [476, 240] width 14 height 15
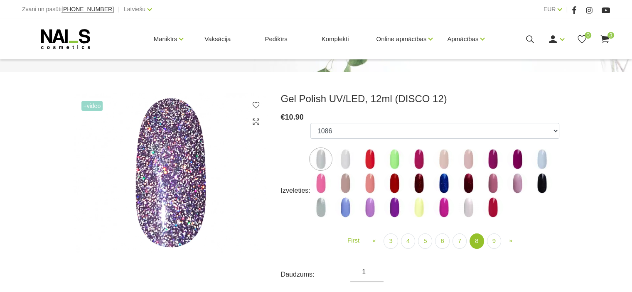
click at [370, 184] on img at bounding box center [369, 183] width 21 height 21
select select "5912"
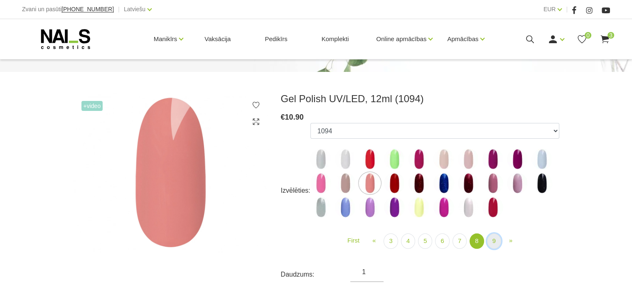
click at [492, 239] on link "9" at bounding box center [494, 240] width 14 height 15
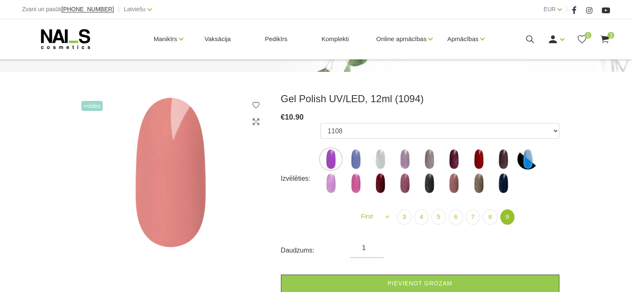
click at [453, 185] on img at bounding box center [453, 183] width 21 height 21
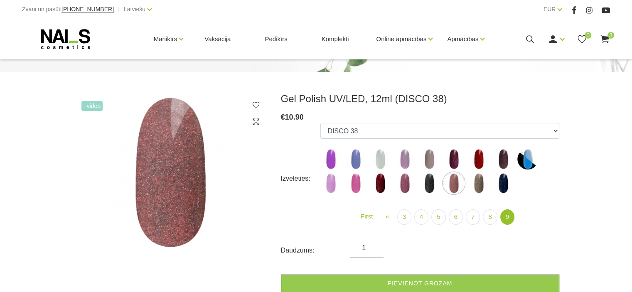
click at [477, 186] on img at bounding box center [478, 183] width 21 height 21
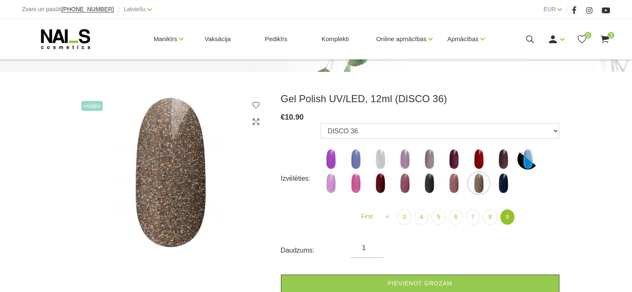
click at [499, 159] on img at bounding box center [503, 159] width 21 height 21
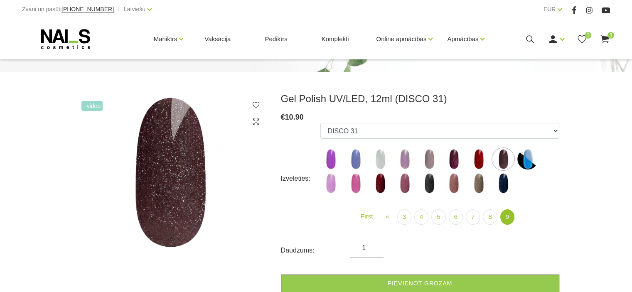
click at [505, 188] on img at bounding box center [503, 183] width 21 height 21
select select "6439"
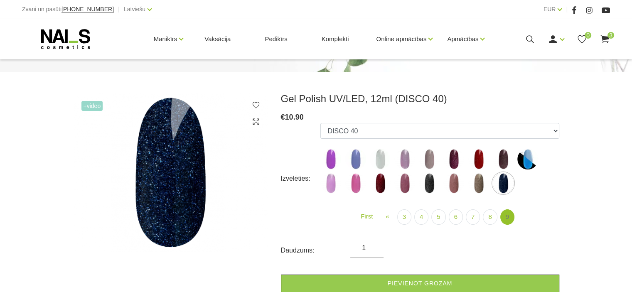
click at [507, 216] on link "9" at bounding box center [507, 216] width 14 height 15
click at [505, 214] on link "9" at bounding box center [507, 216] width 14 height 15
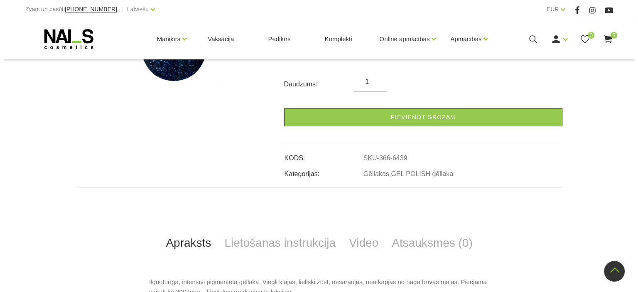
scroll to position [83, 0]
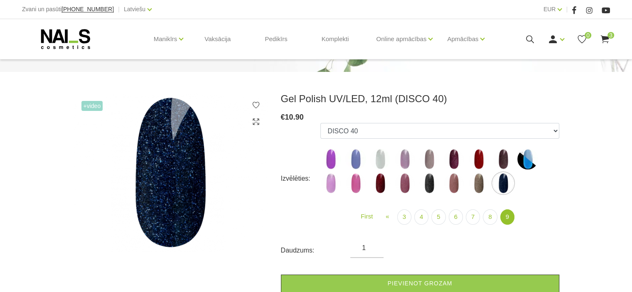
click at [604, 39] on icon at bounding box center [604, 39] width 10 height 10
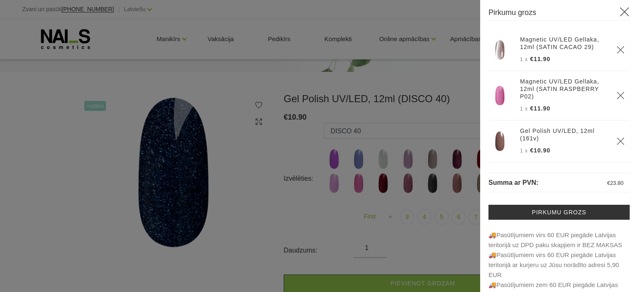
scroll to position [0, 0]
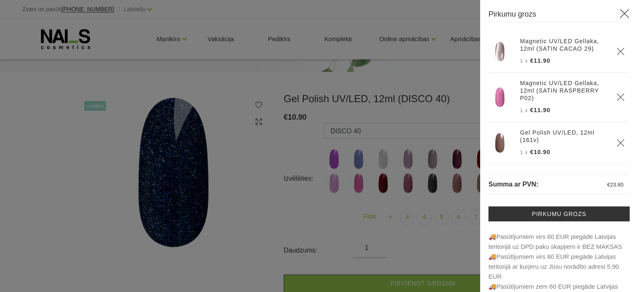
click at [502, 142] on img at bounding box center [499, 142] width 21 height 21
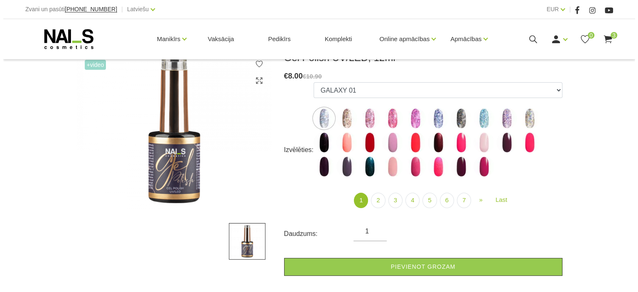
scroll to position [125, 0]
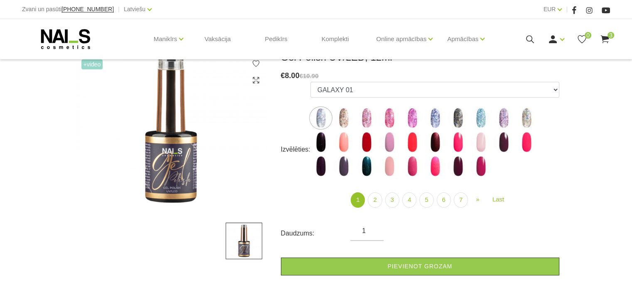
click at [605, 39] on icon at bounding box center [604, 39] width 10 height 10
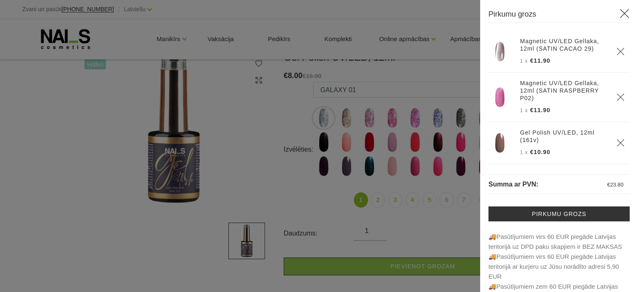
click at [498, 138] on img at bounding box center [499, 142] width 21 height 21
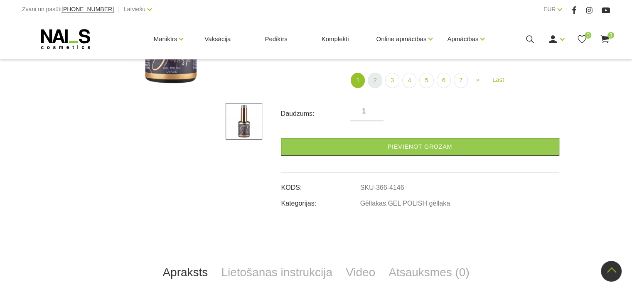
scroll to position [249, 0]
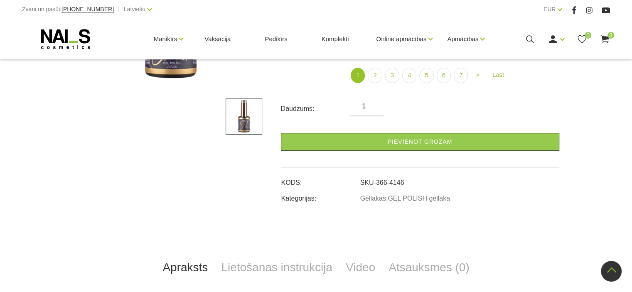
click at [375, 182] on link "SKU-366-4146" at bounding box center [382, 182] width 44 height 7
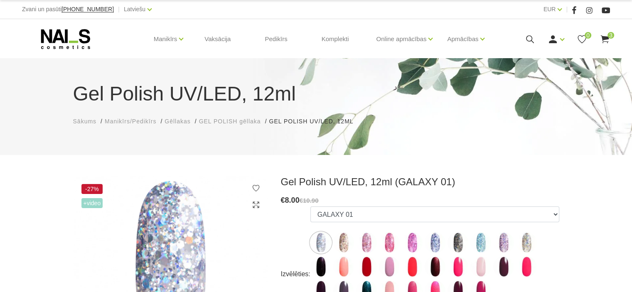
click at [606, 36] on use at bounding box center [604, 39] width 8 height 8
